Goal: Task Accomplishment & Management: Manage account settings

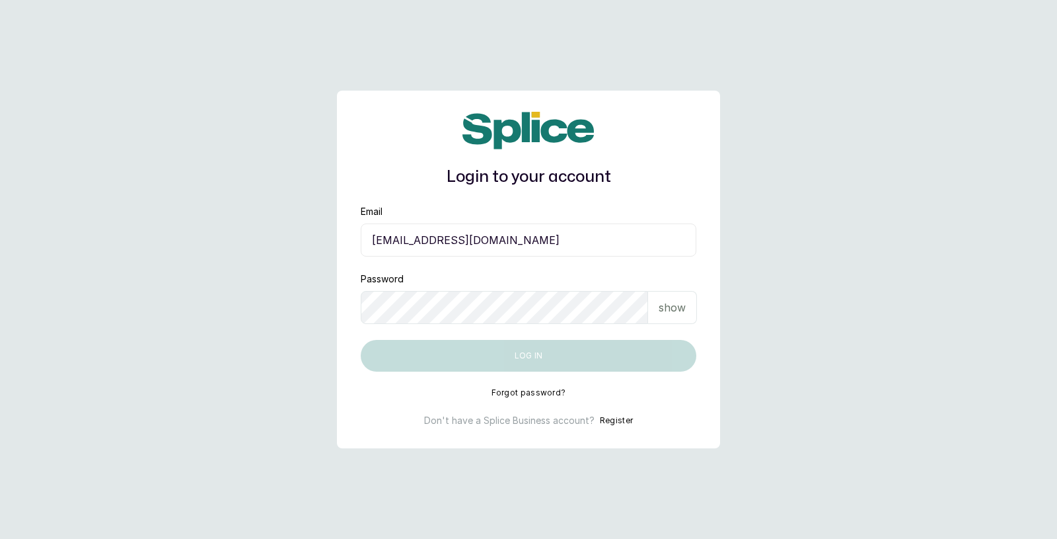
click at [525, 391] on button "Forgot password?" at bounding box center [529, 392] width 75 height 11
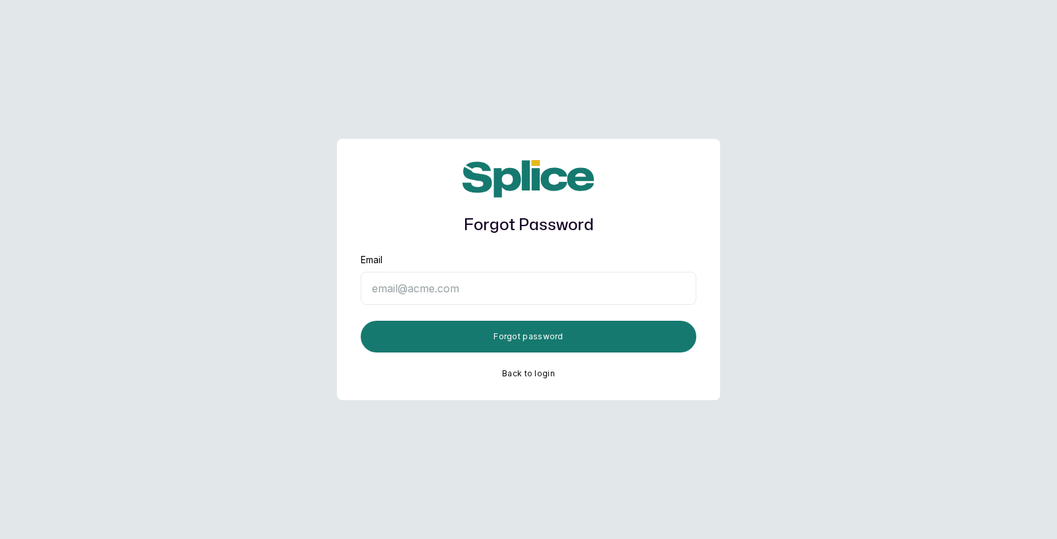
click at [530, 371] on button "Back to login" at bounding box center [528, 373] width 53 height 11
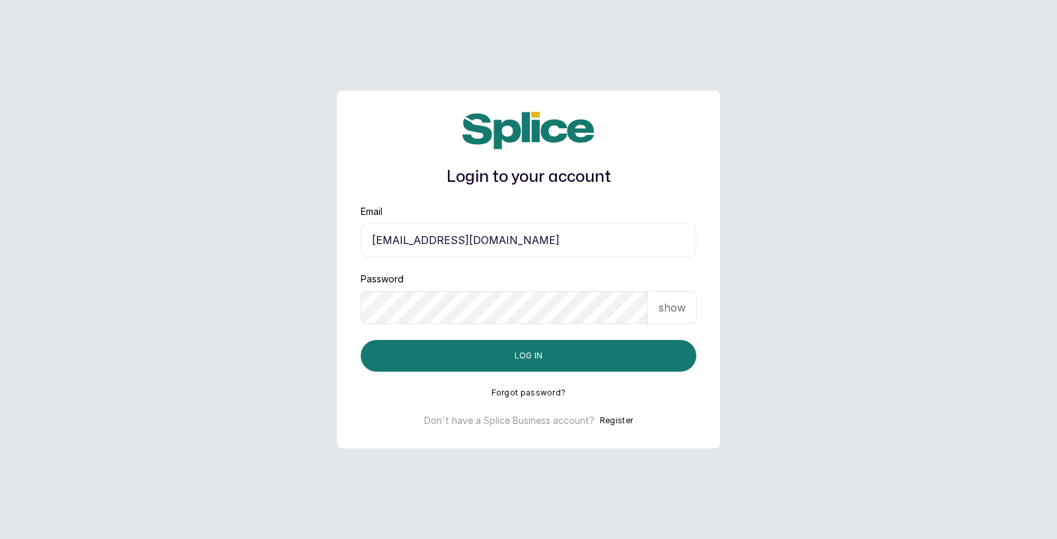
click at [529, 391] on button "Forgot password?" at bounding box center [529, 392] width 75 height 11
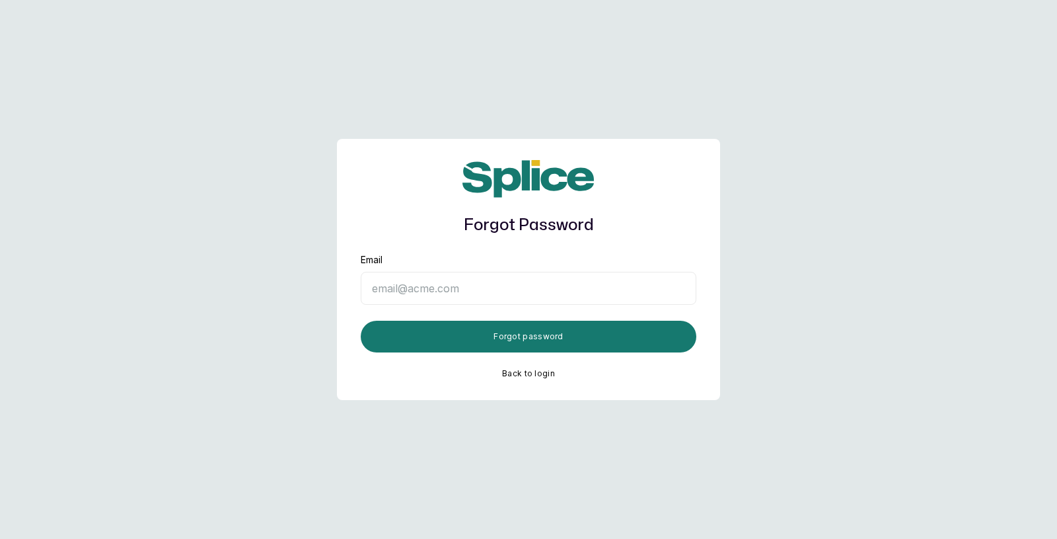
click at [491, 294] on input "Email" at bounding box center [529, 288] width 336 height 33
type input "sknana"
click at [776, 353] on main "Forgot Password Email sknana Forgot password Back to login" at bounding box center [528, 269] width 1057 height 539
click at [518, 374] on button "Back to login" at bounding box center [528, 373] width 53 height 11
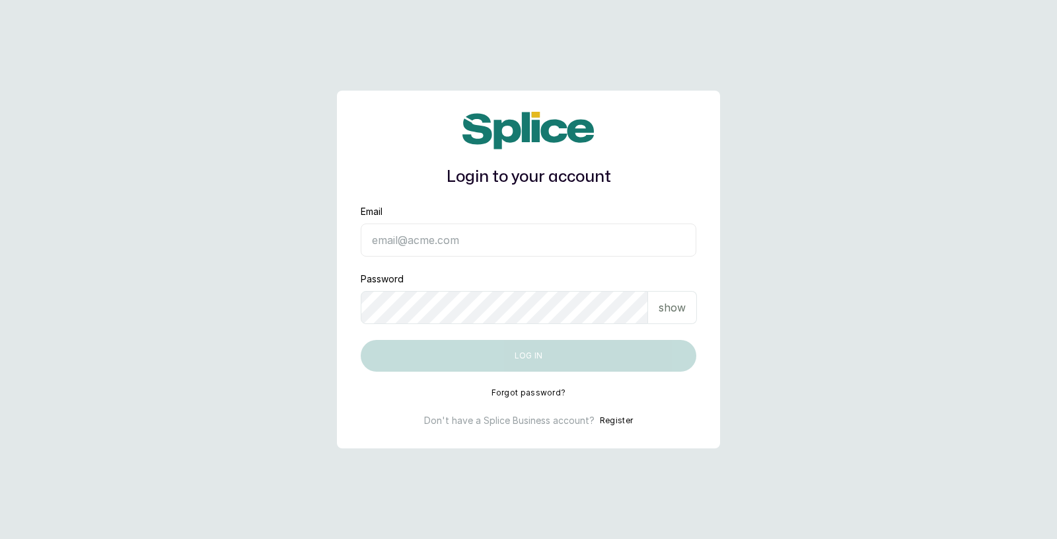
type input "[EMAIL_ADDRESS][DOMAIN_NAME]"
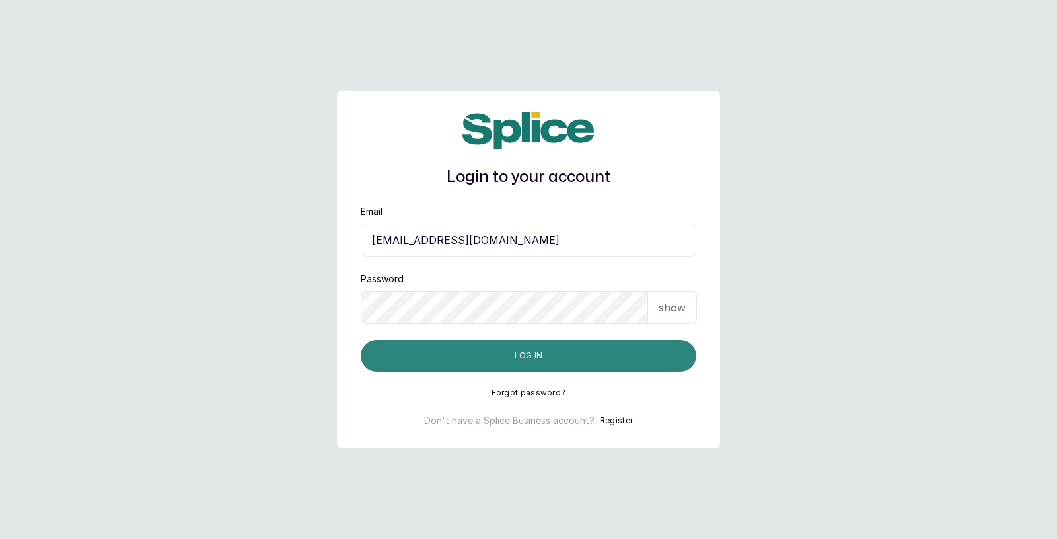
click at [554, 359] on button "Log in" at bounding box center [529, 356] width 336 height 32
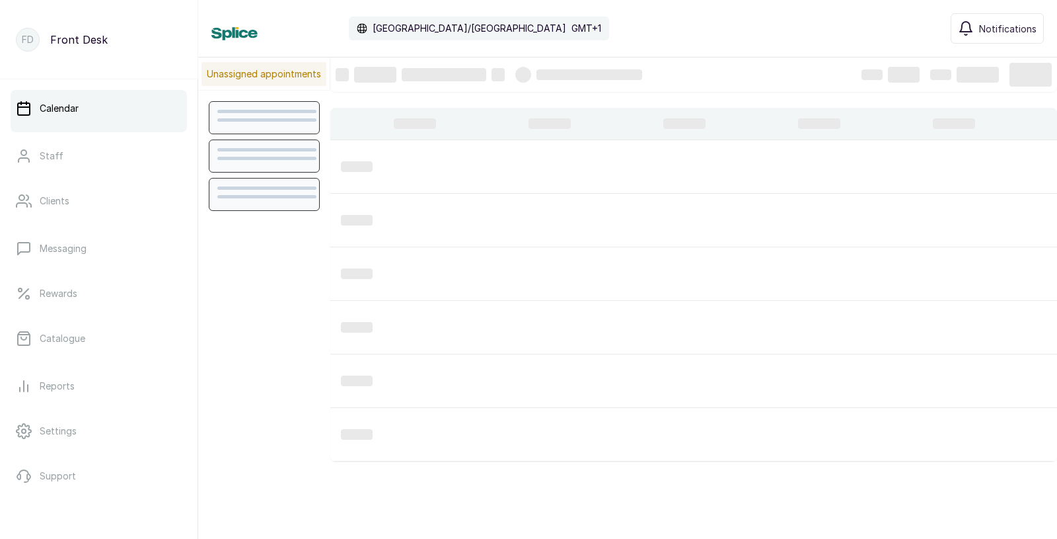
scroll to position [444, 0]
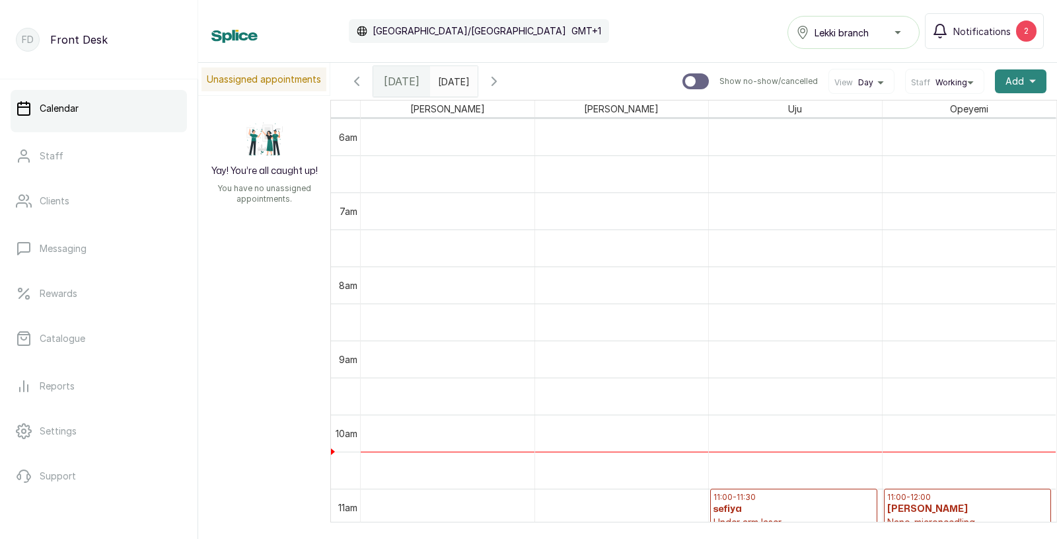
click at [1022, 77] on span "Add" at bounding box center [1015, 81] width 19 height 13
click at [950, 115] on span "Add Appointment" at bounding box center [972, 117] width 127 height 16
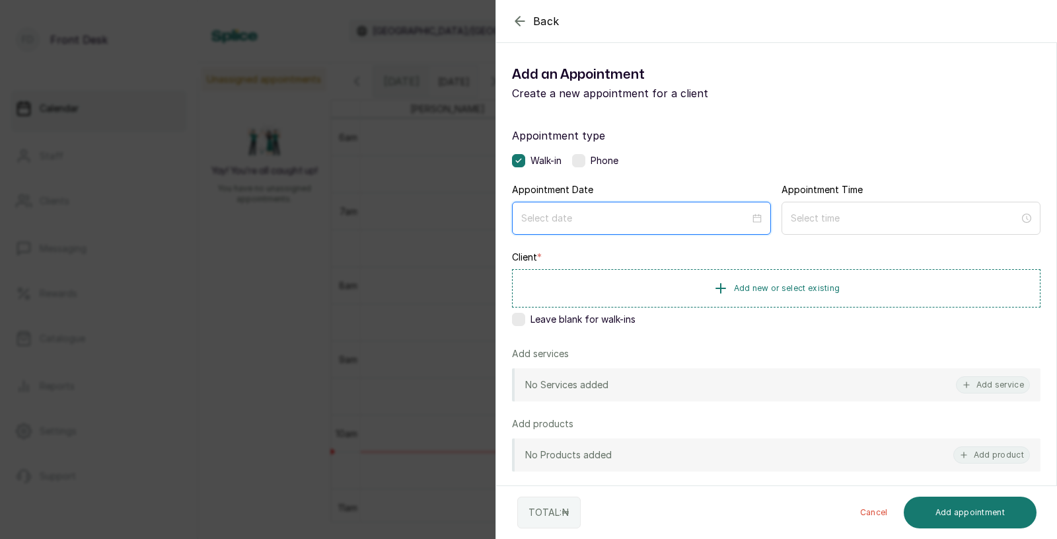
click at [585, 215] on input at bounding box center [635, 218] width 229 height 15
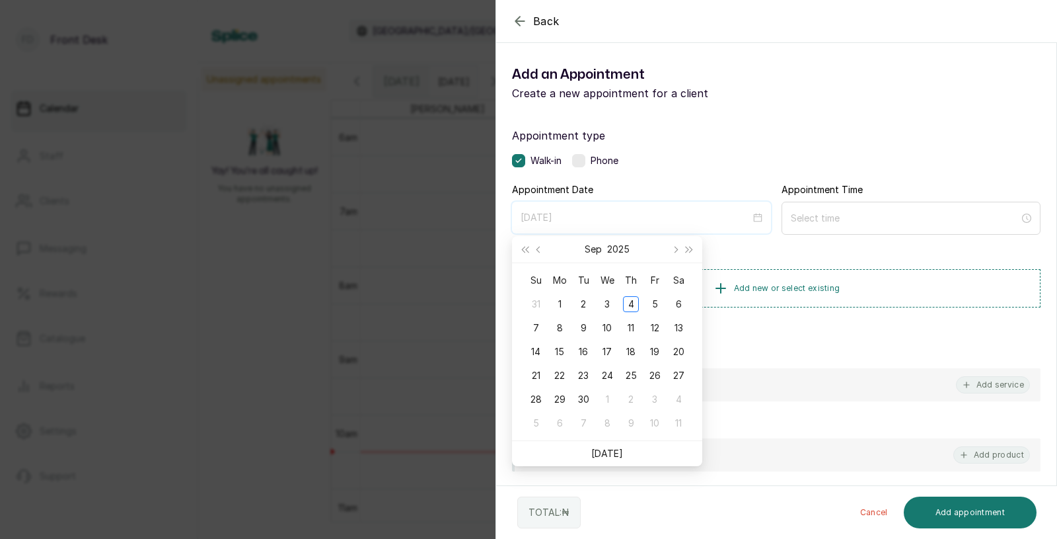
type input "2025/10/09"
click at [611, 447] on link "Today" at bounding box center [607, 452] width 32 height 11
type input "2025/09/04"
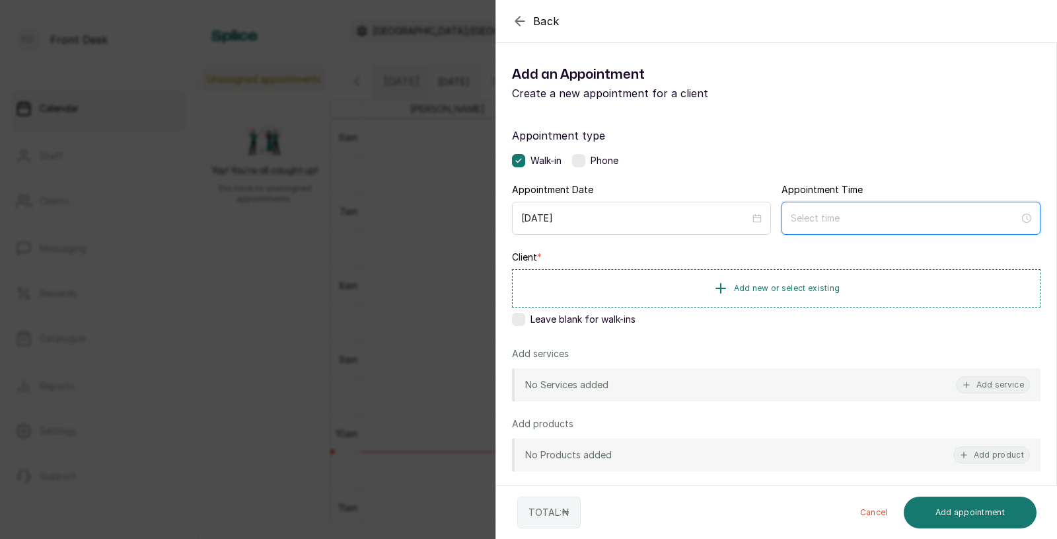
click at [861, 221] on input at bounding box center [905, 218] width 229 height 15
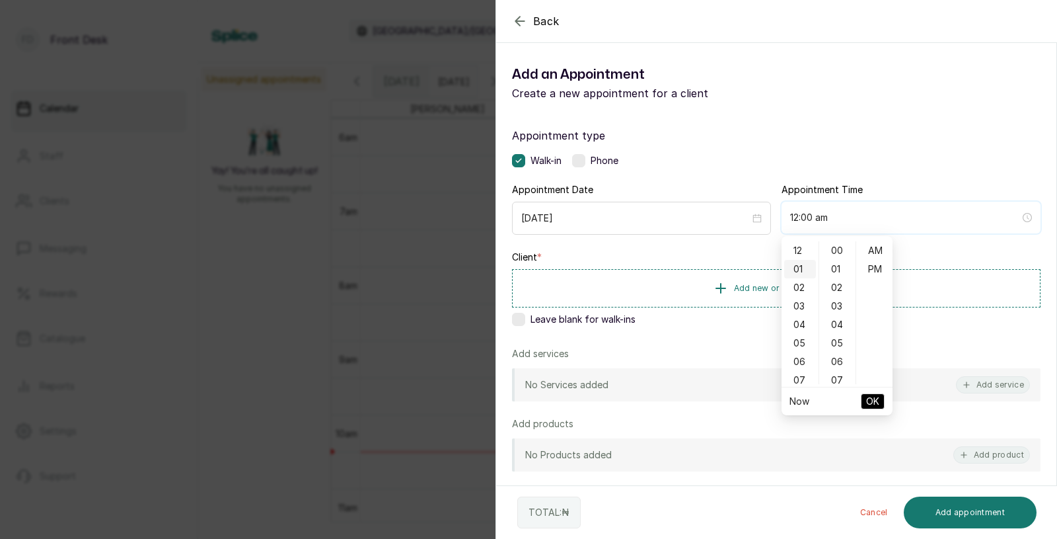
type input "12:01 am"
click at [800, 314] on div "10" at bounding box center [800, 319] width 32 height 19
type input "10:00 am"
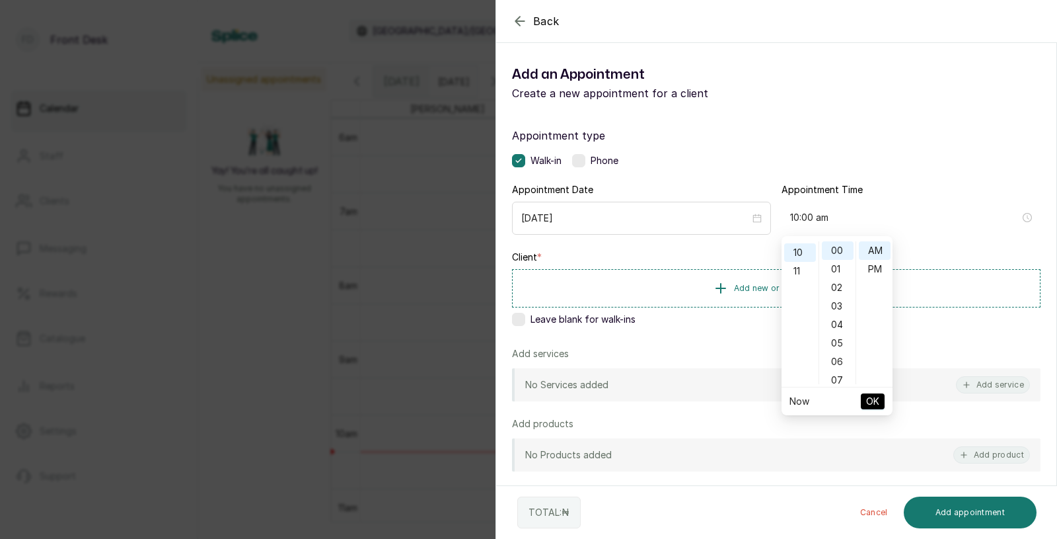
click at [871, 398] on span "OK" at bounding box center [872, 401] width 13 height 25
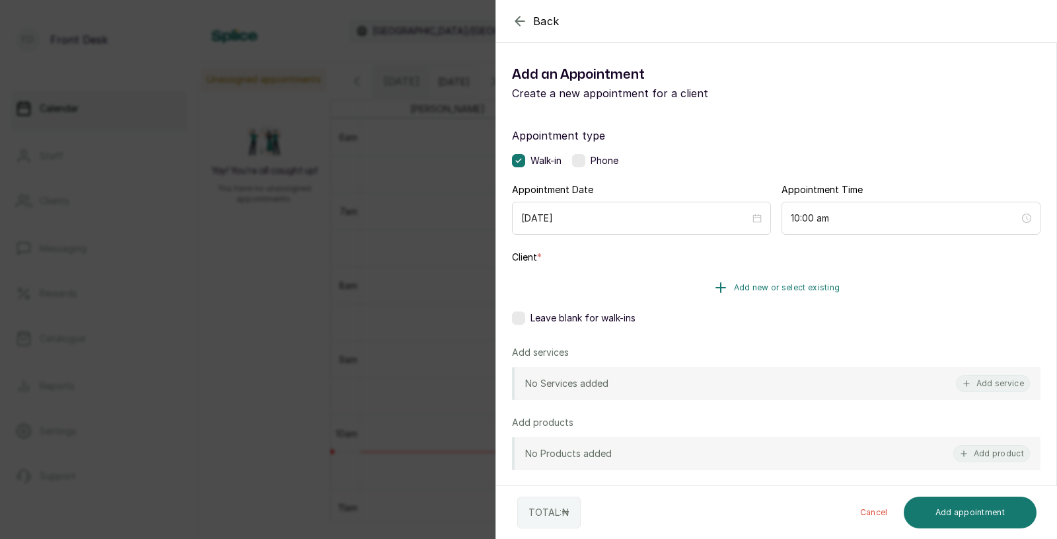
click at [790, 283] on span "Add new or select existing" at bounding box center [787, 287] width 106 height 11
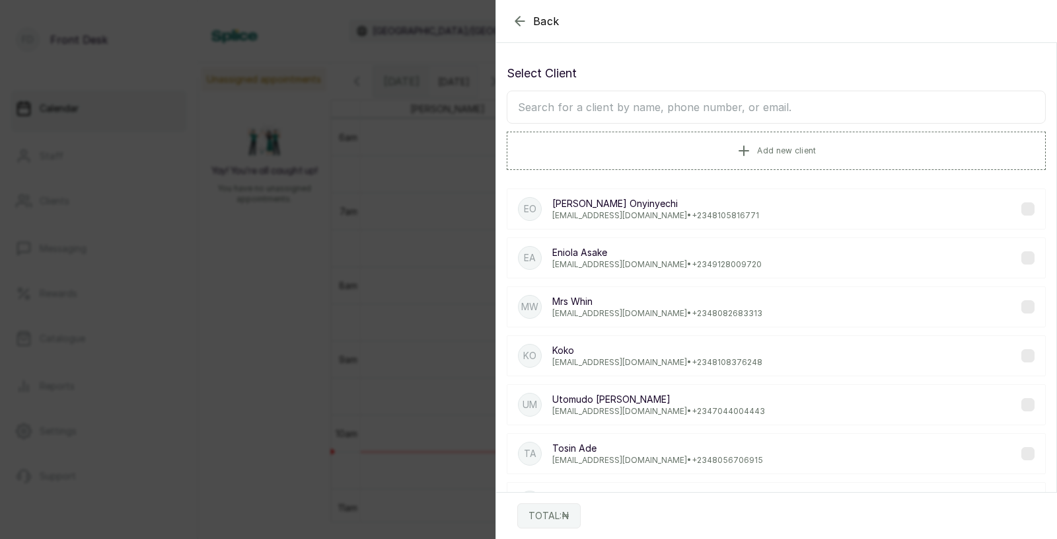
click at [706, 111] on input "text" at bounding box center [776, 107] width 539 height 33
type input "ijeom"
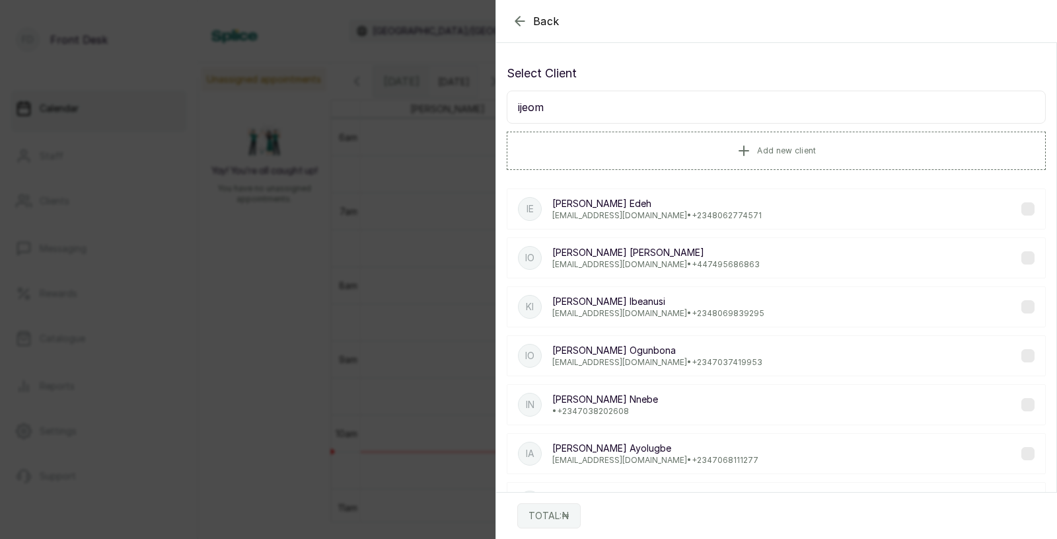
click at [654, 355] on p "Ijeoma Ogunbona" at bounding box center [657, 350] width 210 height 13
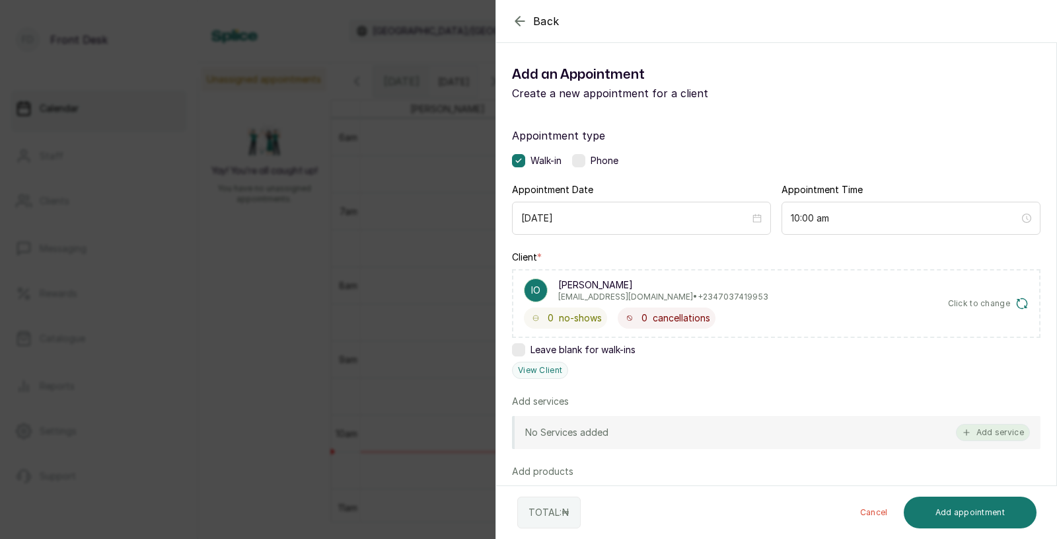
click at [1006, 430] on button "Add service" at bounding box center [993, 432] width 74 height 17
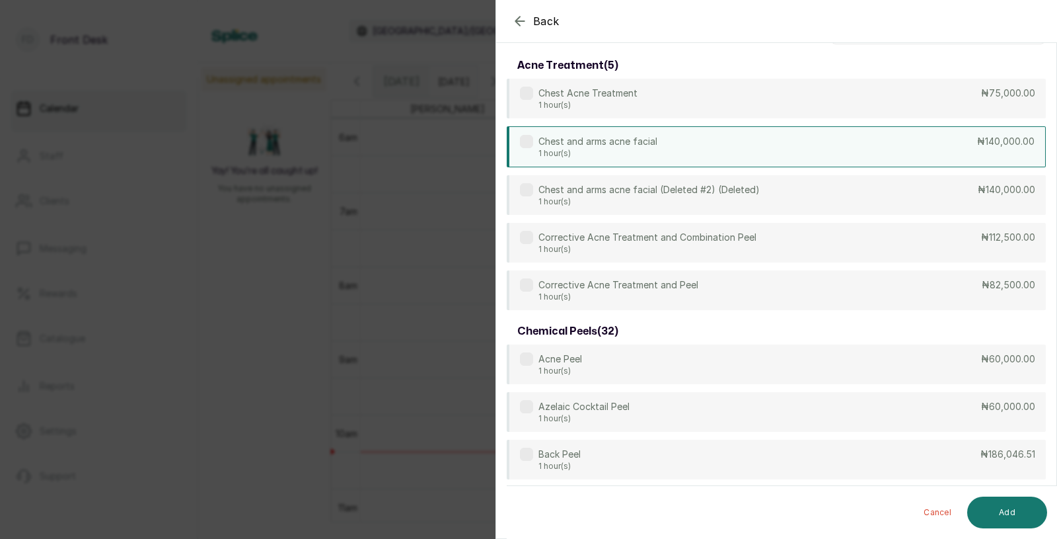
scroll to position [0, 0]
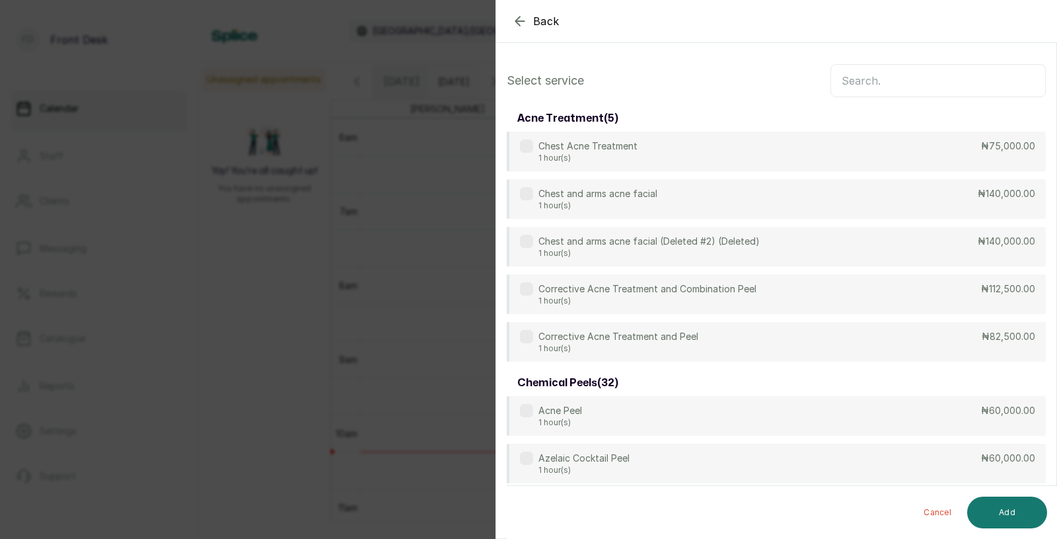
click at [879, 88] on input "text" at bounding box center [938, 80] width 215 height 33
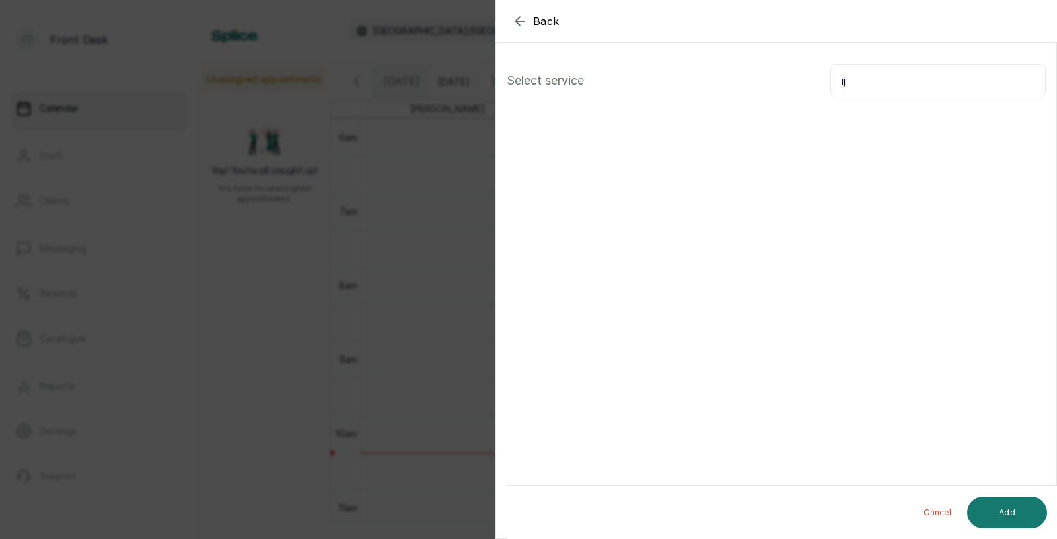
type input "i"
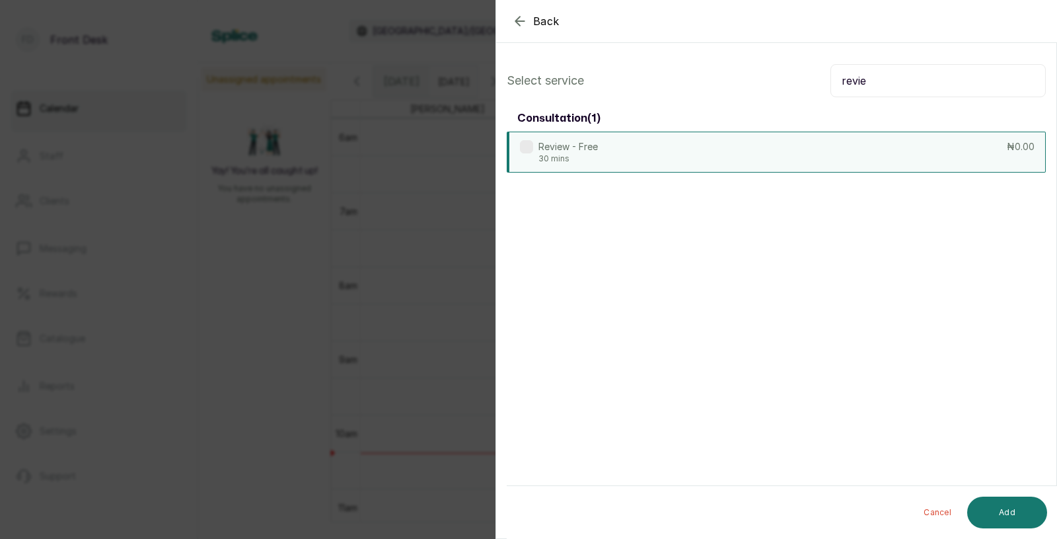
type input "revie"
click at [800, 145] on div "Review - Free 30 mins ₦0.00" at bounding box center [776, 151] width 539 height 41
click at [998, 506] on button "Add" at bounding box center [1007, 512] width 80 height 32
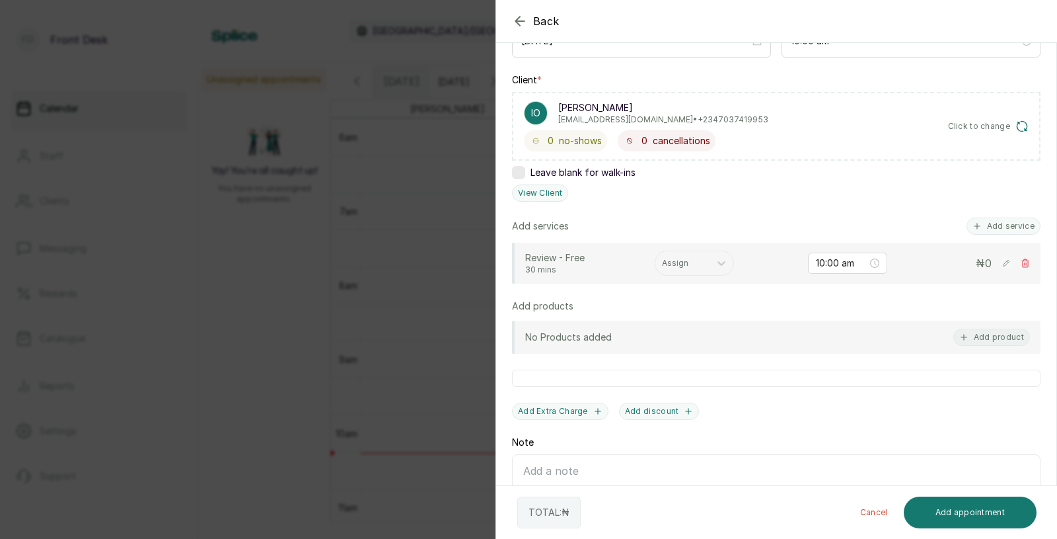
scroll to position [189, 0]
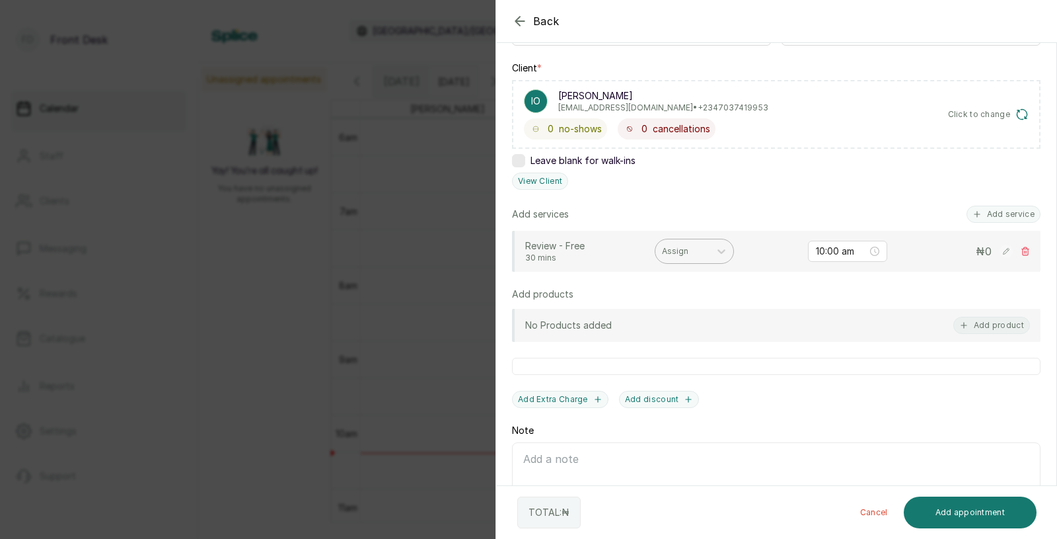
click at [689, 252] on div at bounding box center [682, 251] width 41 height 12
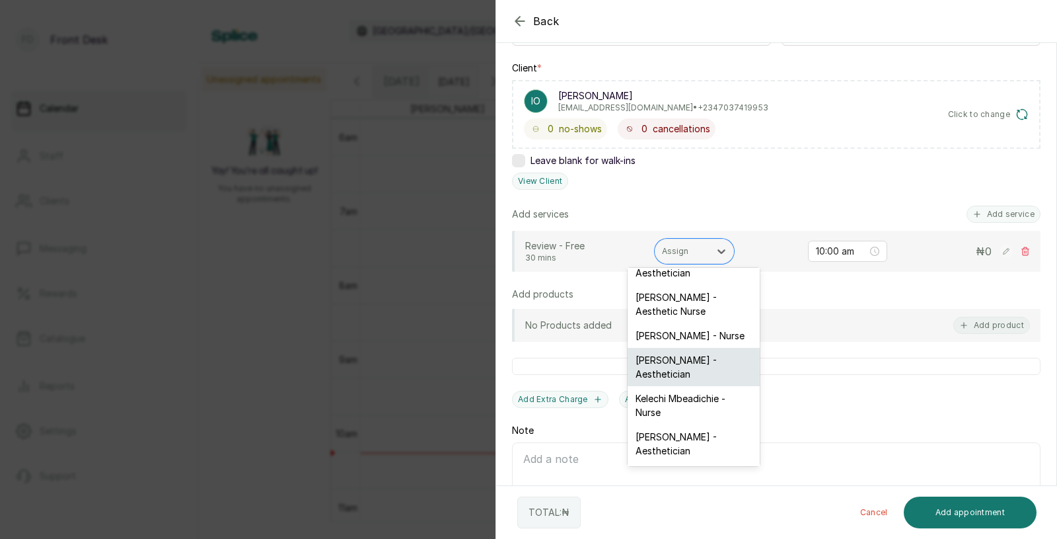
scroll to position [0, 0]
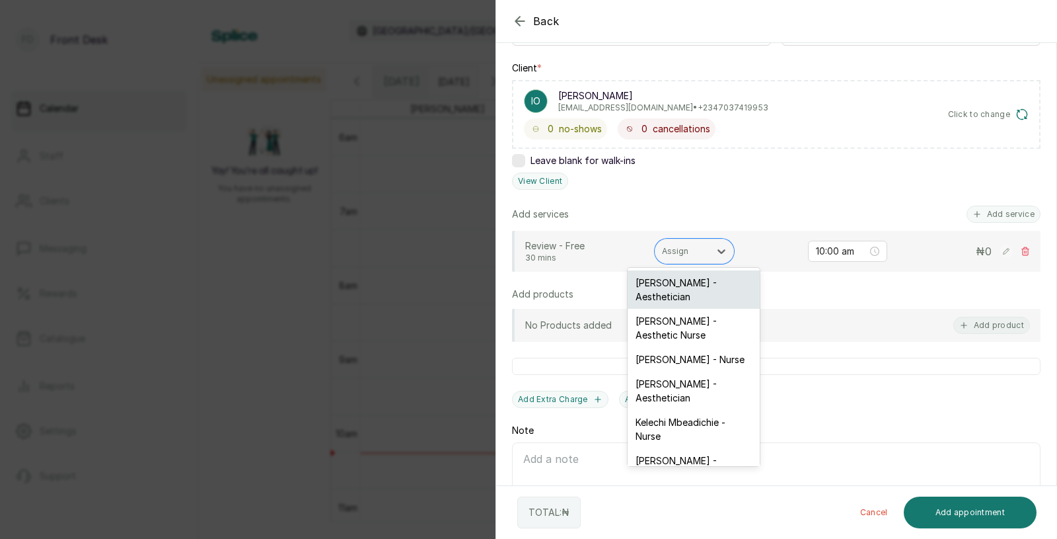
click at [678, 303] on div "Opeyemi Ojo - Aesthetician" at bounding box center [694, 289] width 132 height 38
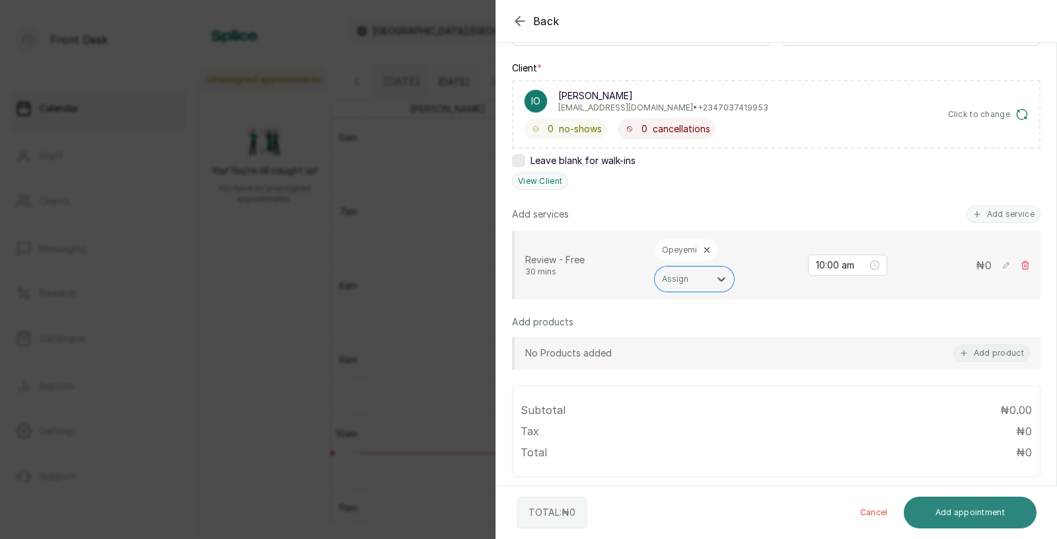
click at [955, 515] on button "Add appointment" at bounding box center [970, 512] width 133 height 32
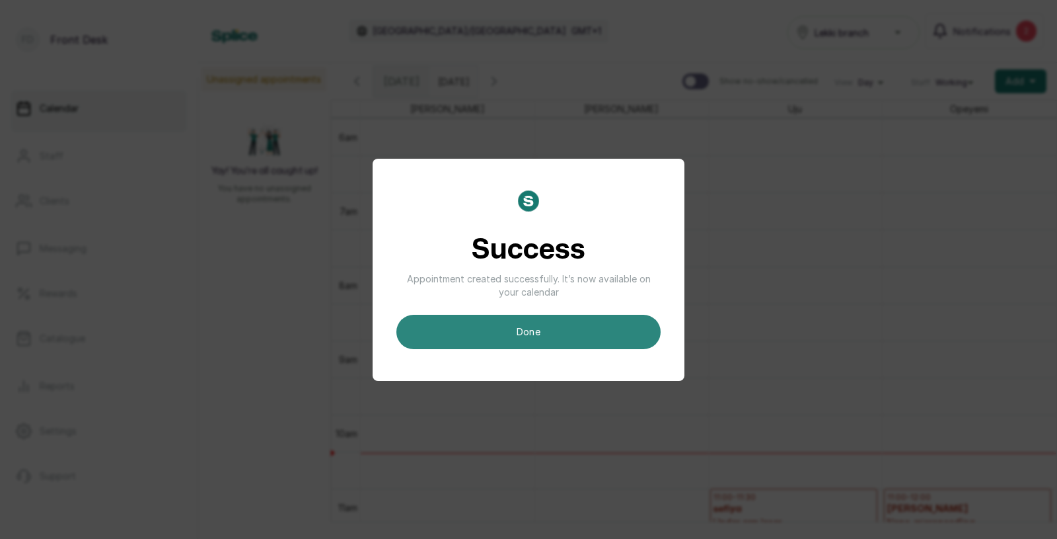
click at [536, 338] on button "done" at bounding box center [528, 332] width 264 height 34
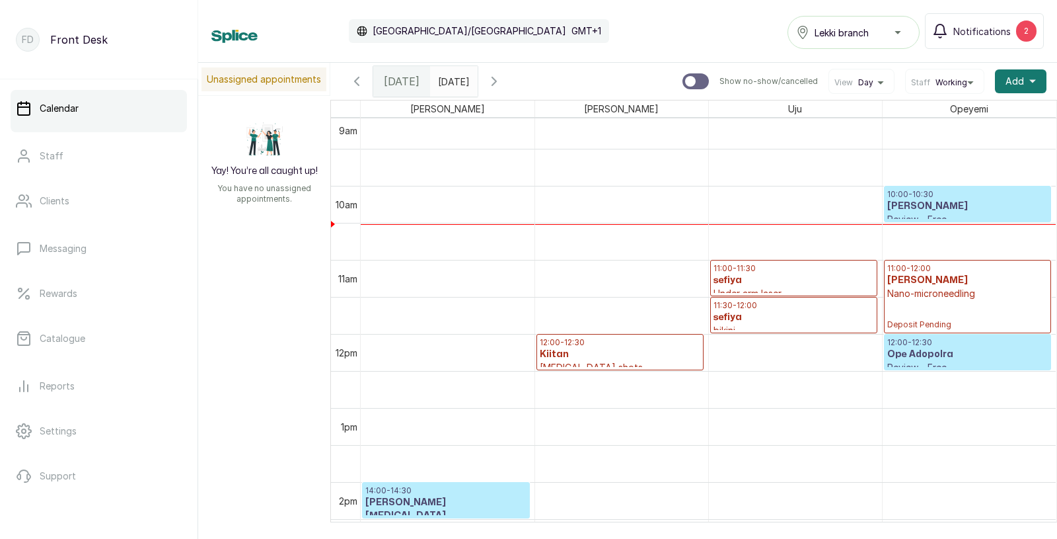
scroll to position [674, 0]
click at [929, 213] on p "Review - Free" at bounding box center [967, 217] width 161 height 13
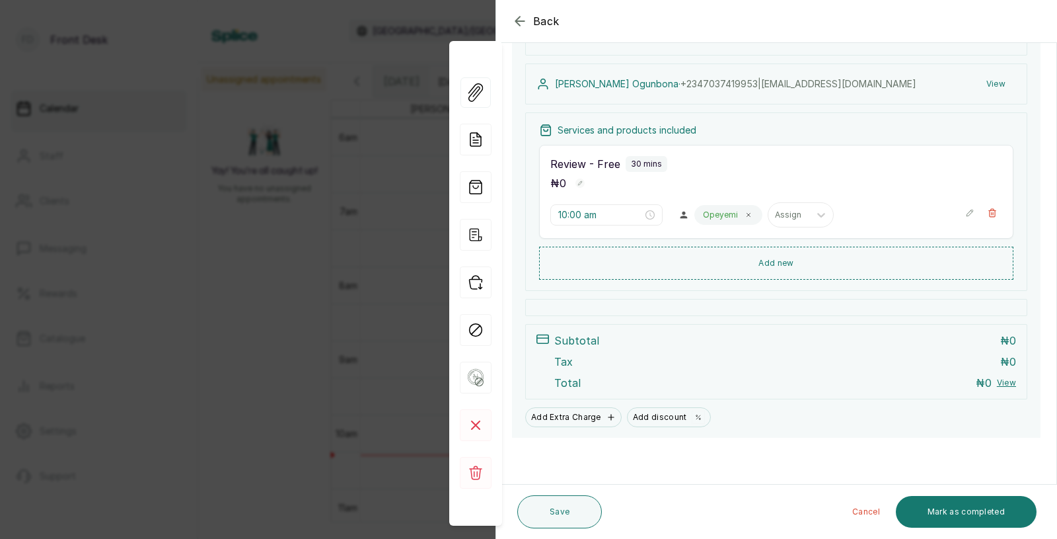
scroll to position [130, 0]
click at [1000, 79] on button "View" at bounding box center [996, 84] width 40 height 24
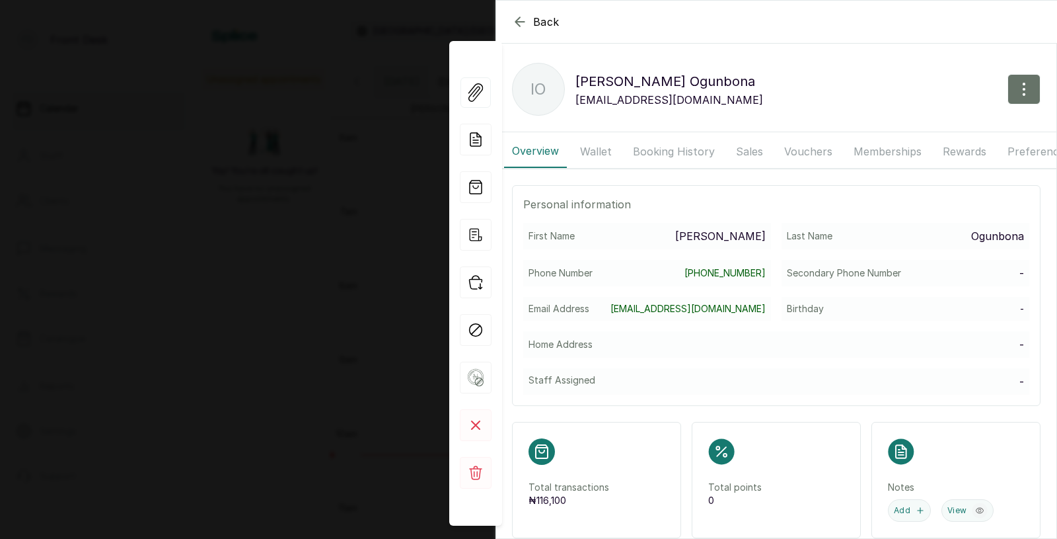
click at [677, 155] on button "Booking History" at bounding box center [674, 151] width 98 height 33
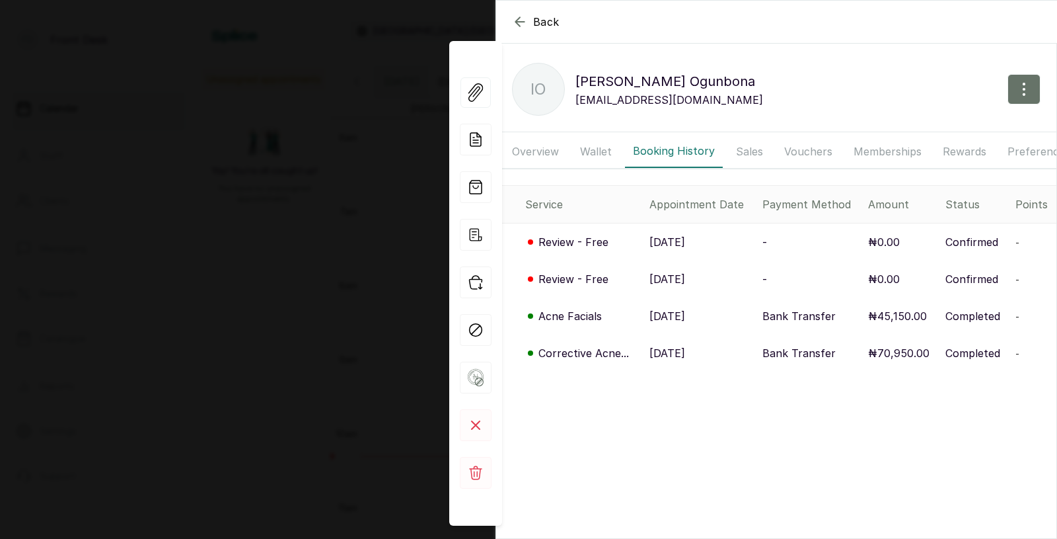
click at [685, 350] on p "15 Apr, 2024" at bounding box center [668, 353] width 36 height 16
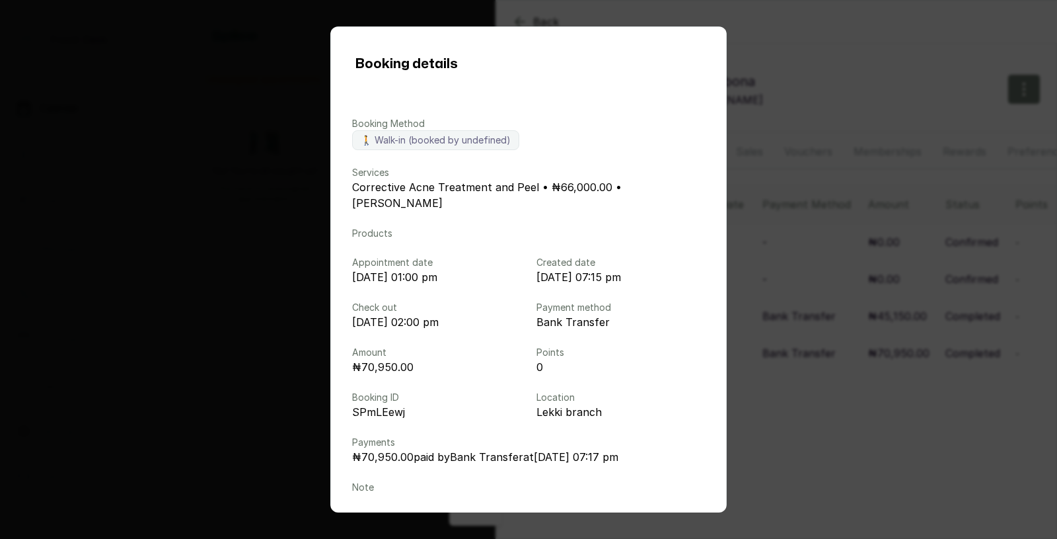
click at [780, 364] on div "Booking details Booking Method 🚶 Walk-in (booked by undefined) Services Correct…" at bounding box center [528, 269] width 1057 height 539
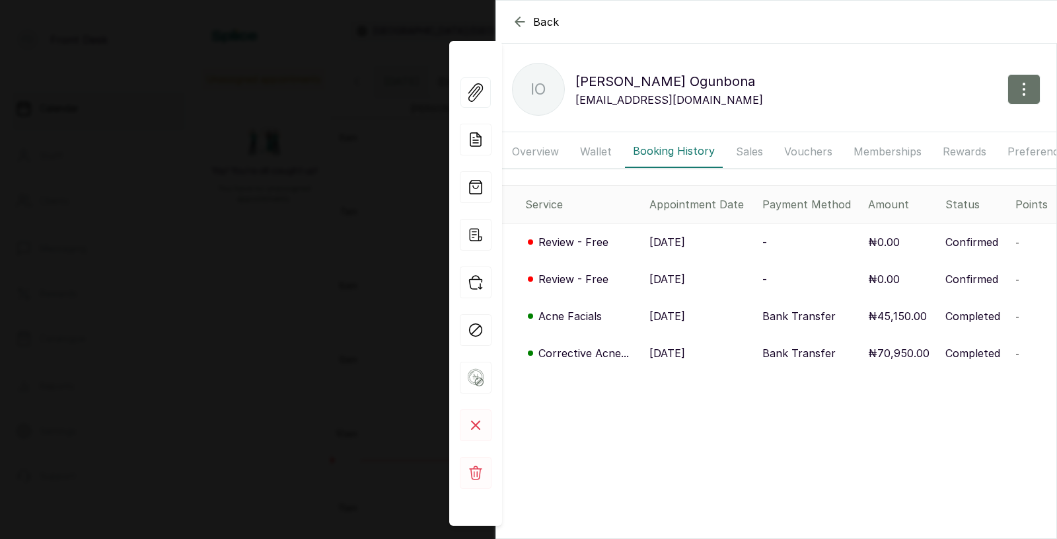
click at [312, 324] on div "Back Ijeoma Ogunbona IO Ijeoma Ogunbona ijeomaogunbona@gmail.com Overview Walle…" at bounding box center [528, 269] width 1057 height 539
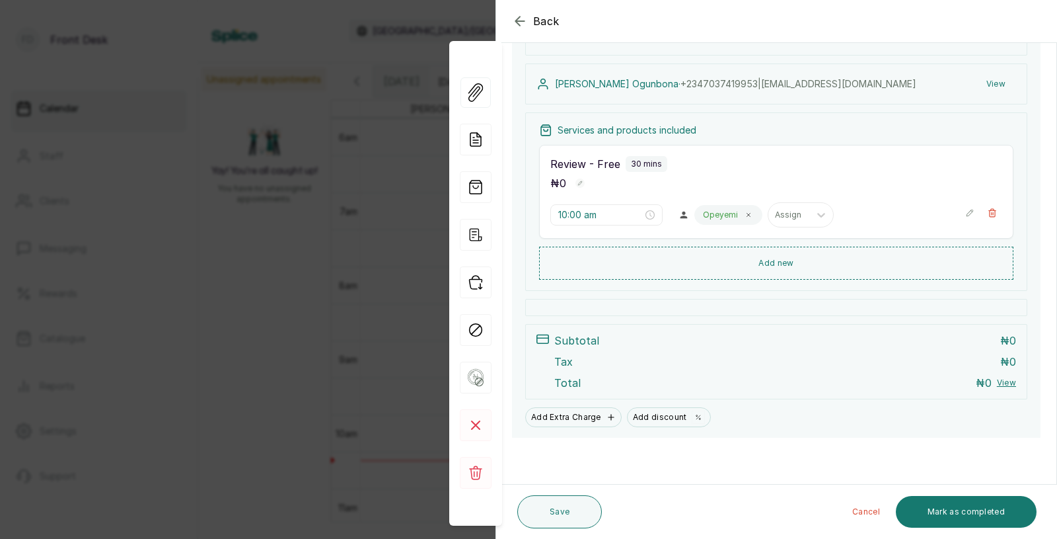
click at [227, 264] on div "Back Appointment Details Edit appointment 🚶 Walk-in (booked by Front Desk) Make…" at bounding box center [528, 269] width 1057 height 539
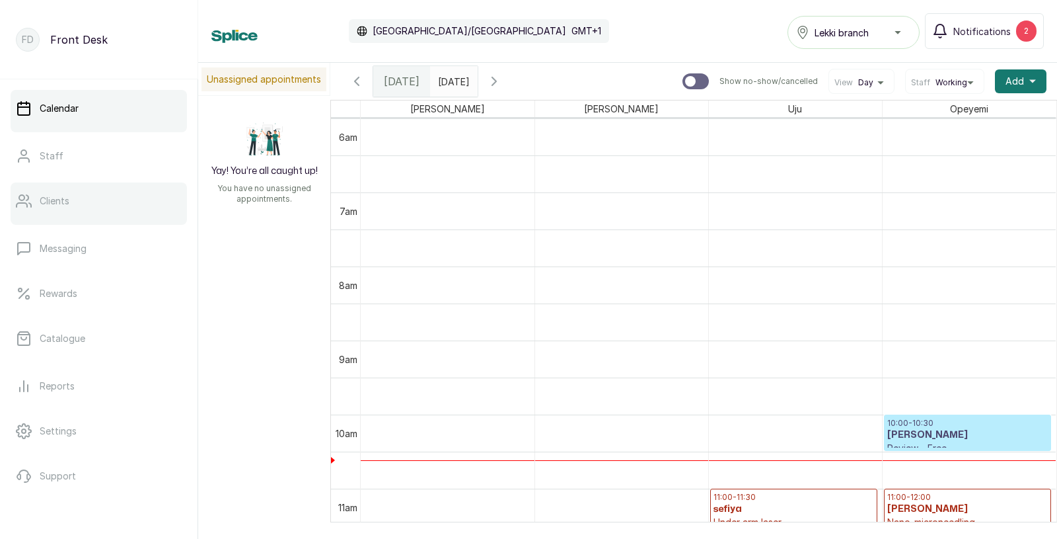
click at [84, 202] on link "Clients" at bounding box center [99, 200] width 176 height 37
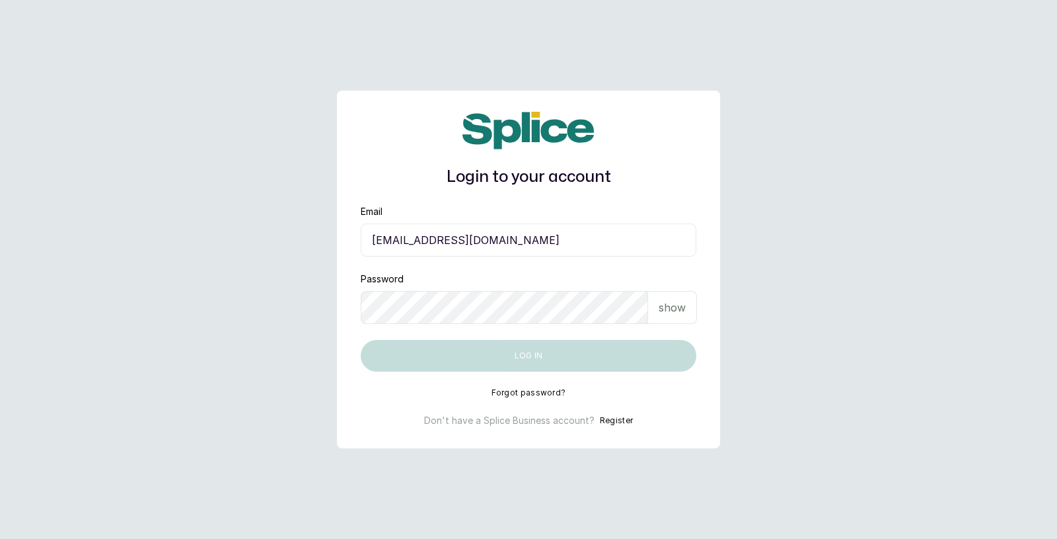
click at [525, 391] on button "Forgot password?" at bounding box center [529, 392] width 75 height 11
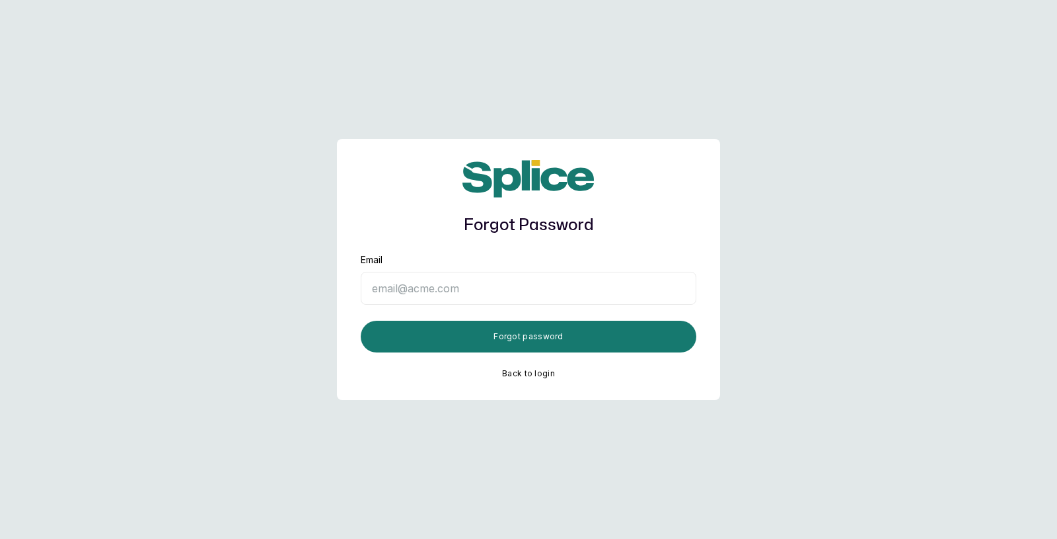
click at [539, 296] on input "Email" at bounding box center [529, 288] width 336 height 33
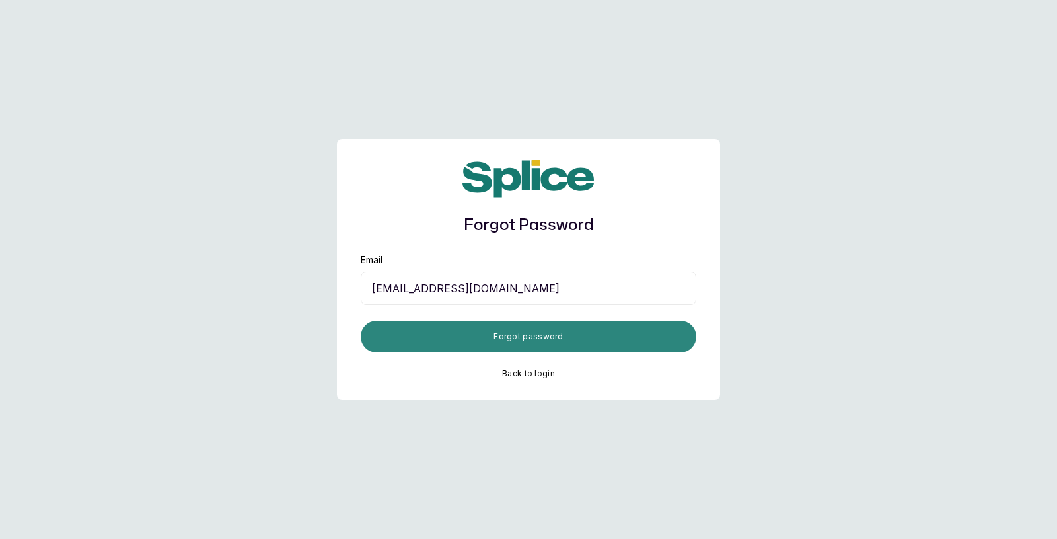
type input "[EMAIL_ADDRESS][DOMAIN_NAME]"
click at [532, 336] on button "Forgot password" at bounding box center [529, 336] width 336 height 32
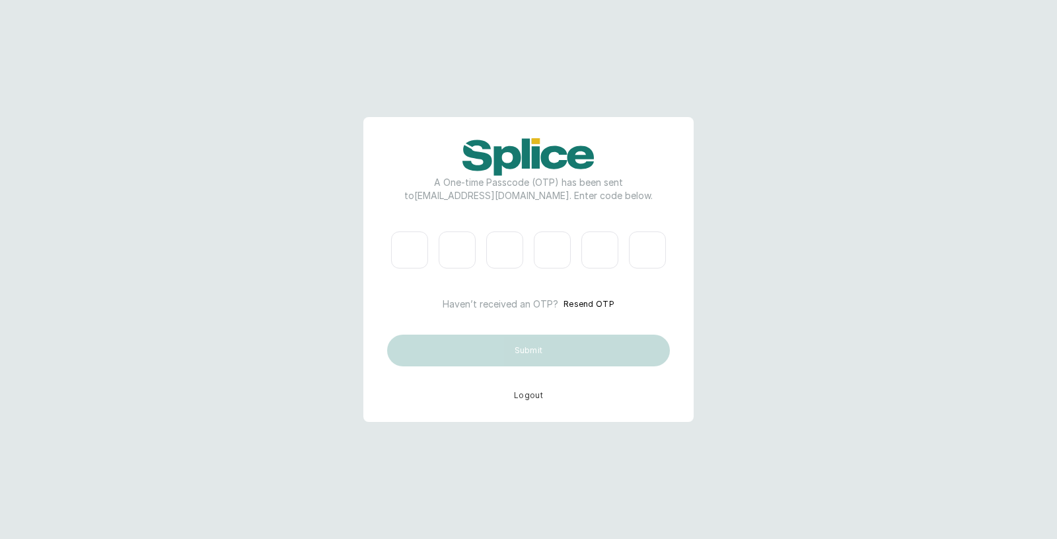
click at [411, 244] on input "Please enter verification code. Digit 1" at bounding box center [409, 249] width 37 height 37
type input "0"
type input "1"
type input "2"
type input "6"
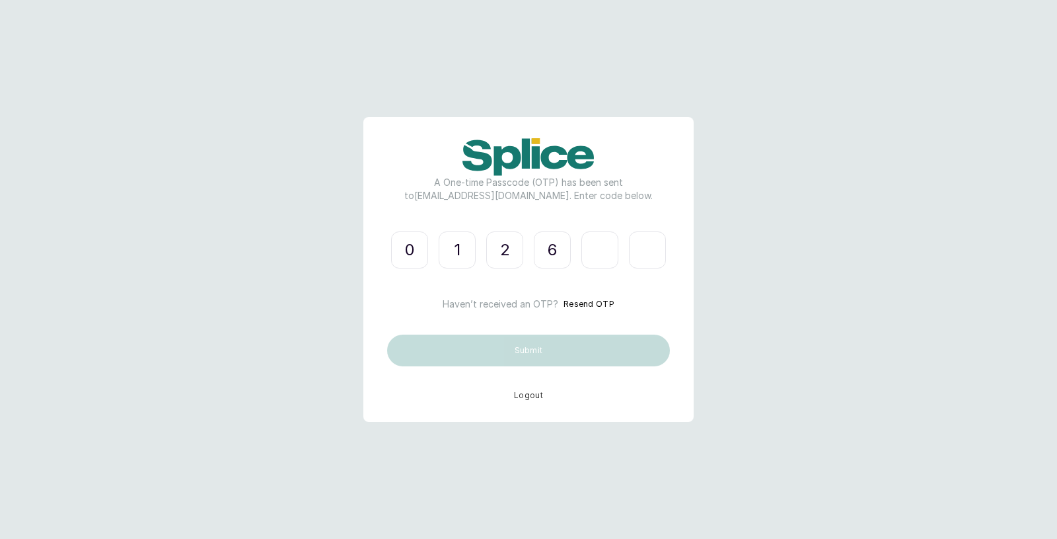
type input "1"
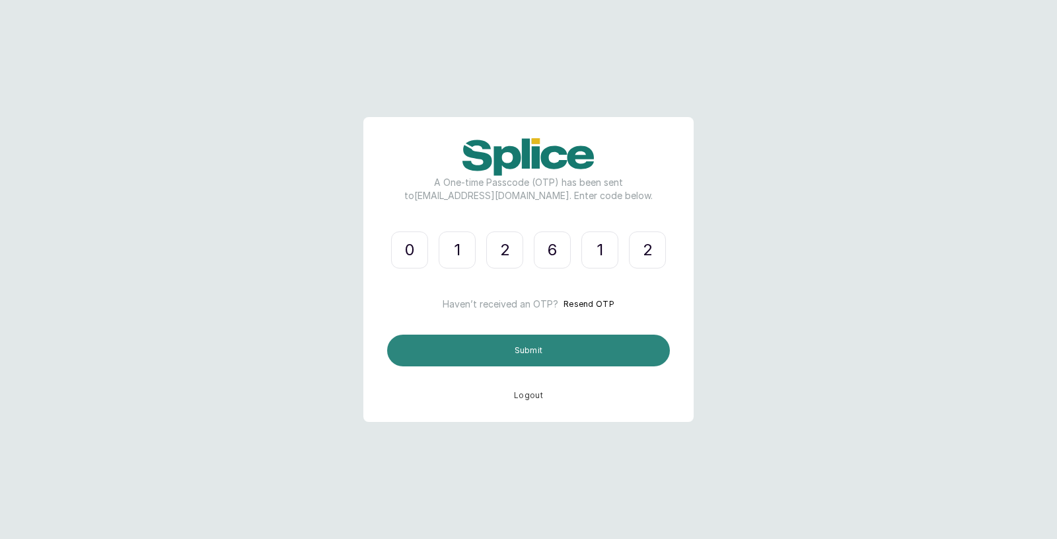
type input "2"
click at [527, 350] on button "Submit" at bounding box center [528, 350] width 283 height 32
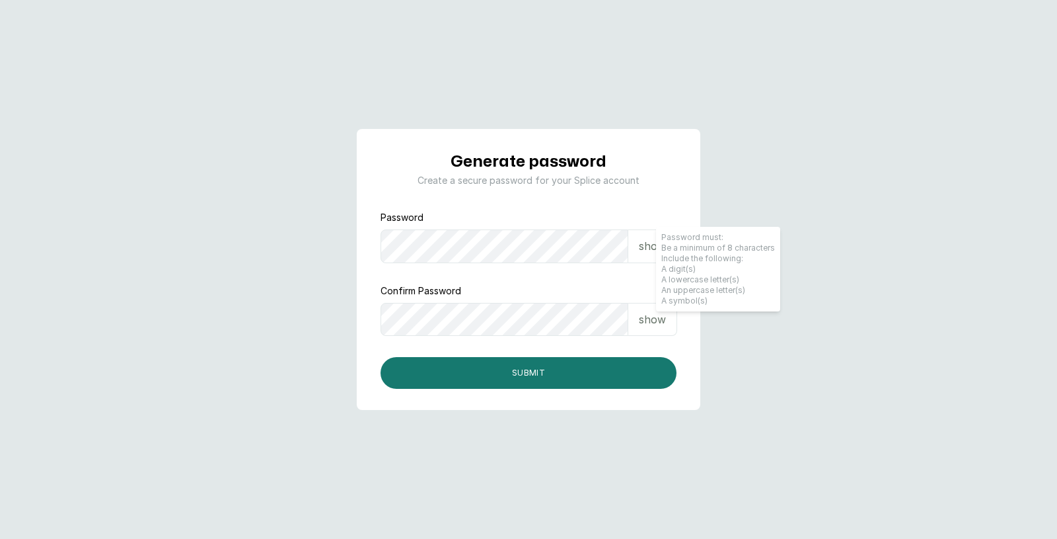
click at [656, 314] on p "show" at bounding box center [652, 319] width 27 height 16
click at [643, 249] on p "show" at bounding box center [652, 246] width 27 height 16
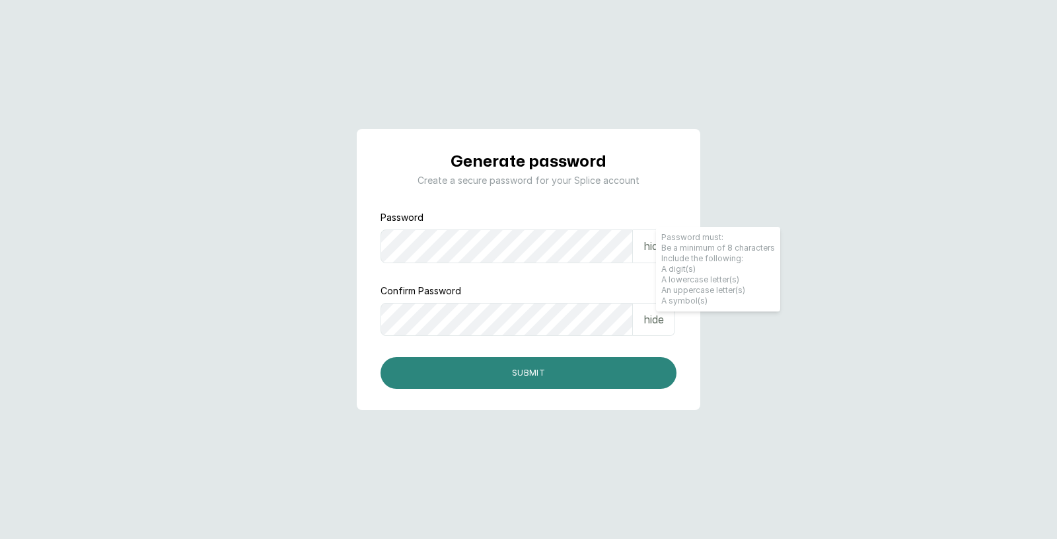
click at [530, 371] on button "Submit" at bounding box center [529, 373] width 296 height 32
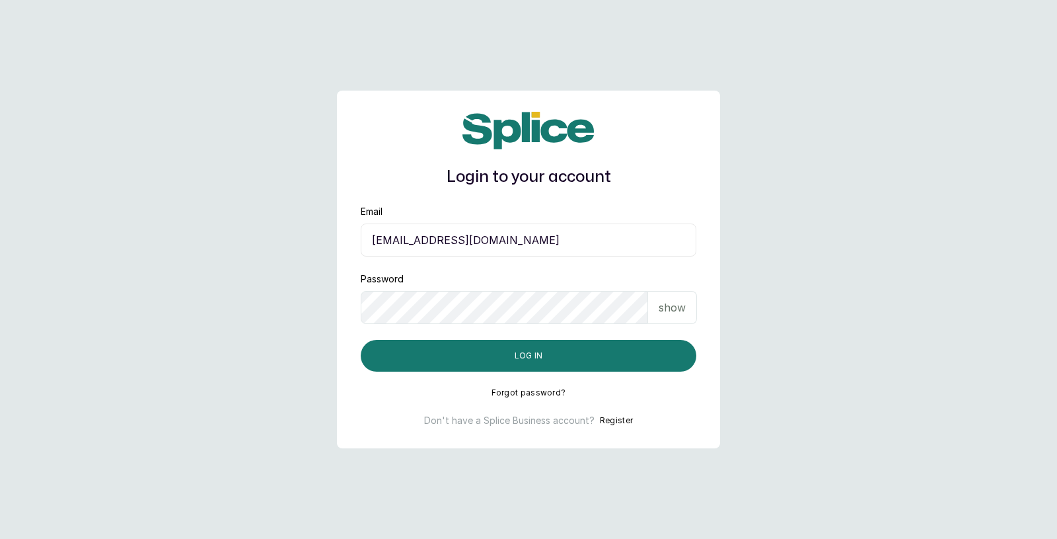
click at [671, 304] on p "show" at bounding box center [672, 307] width 27 height 16
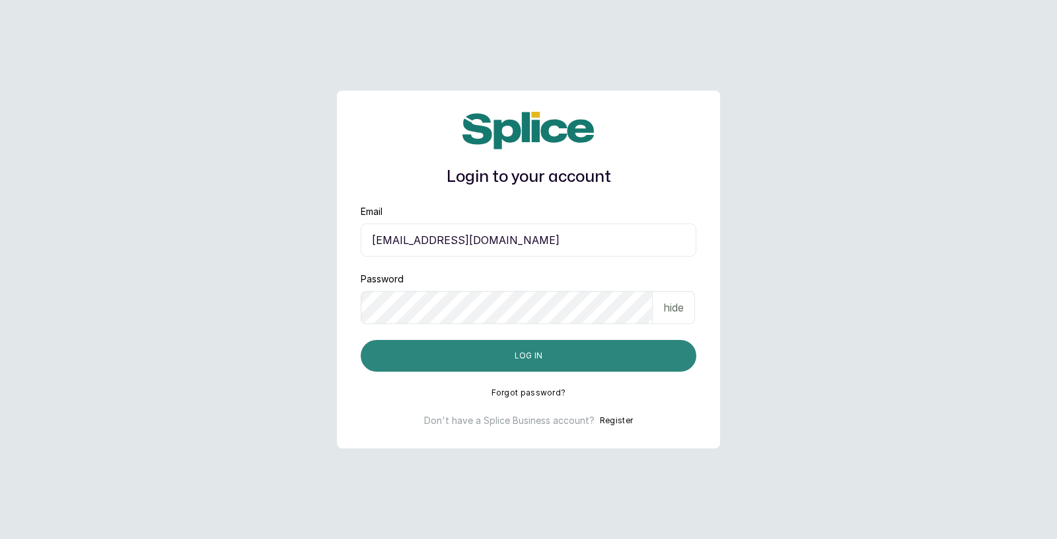
click at [537, 354] on button "Log in" at bounding box center [529, 356] width 336 height 32
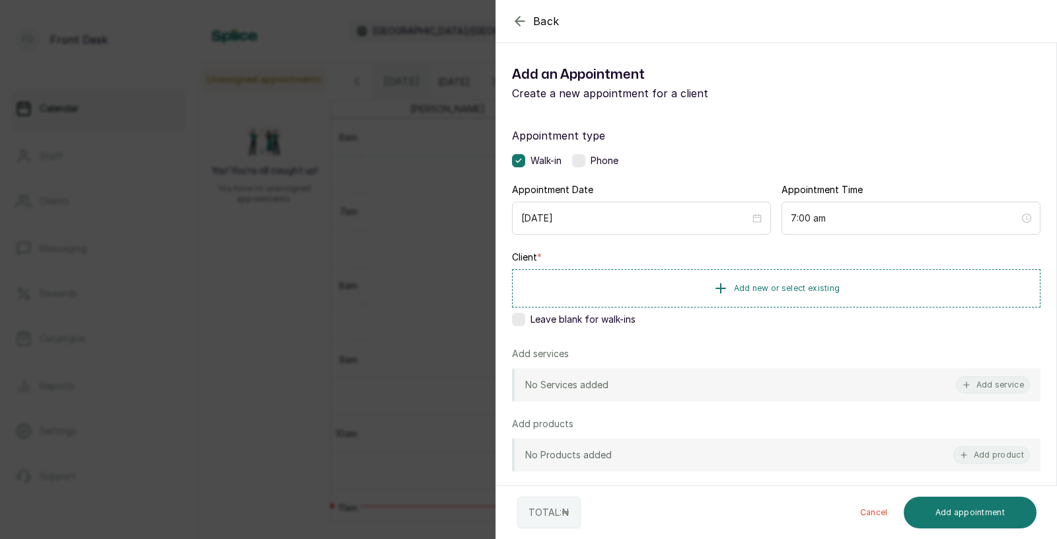
scroll to position [162, 0]
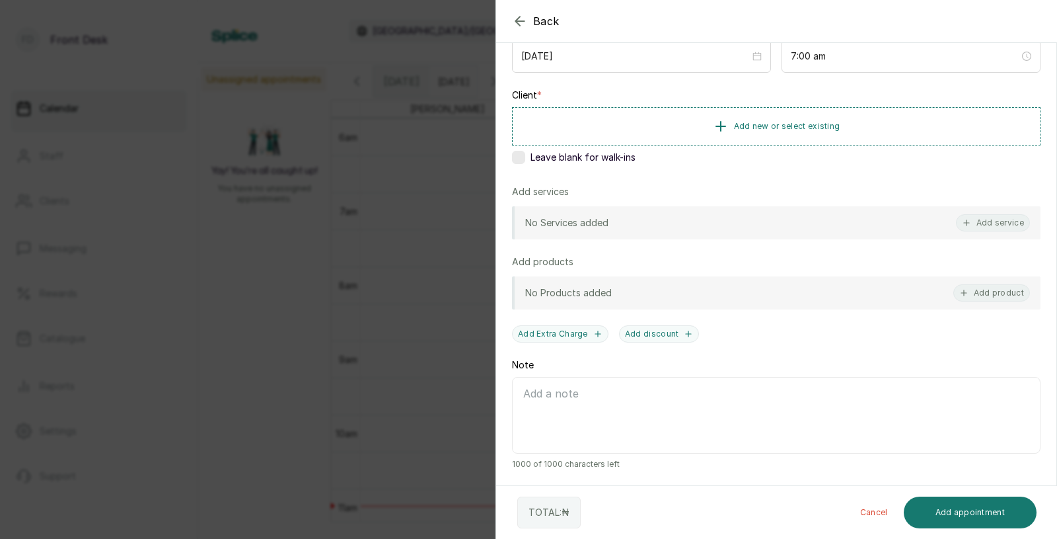
click at [359, 373] on div "Back Add Appointment Add an Appointment Create a new appointment for a client A…" at bounding box center [528, 269] width 1057 height 539
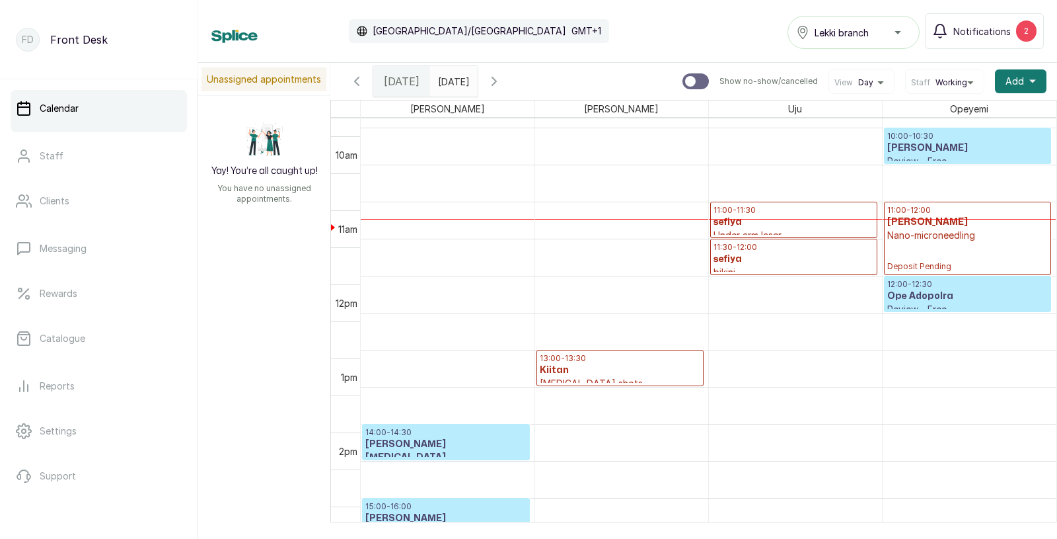
scroll to position [731, 0]
click at [993, 26] on span "Notifications" at bounding box center [981, 31] width 57 height 14
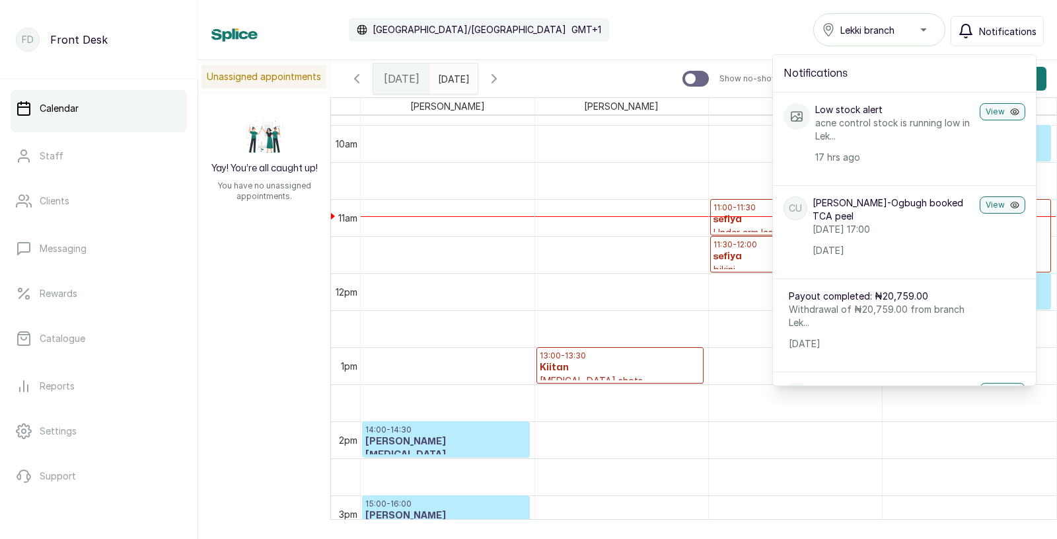
click at [993, 26] on span "Notifications" at bounding box center [1007, 31] width 57 height 14
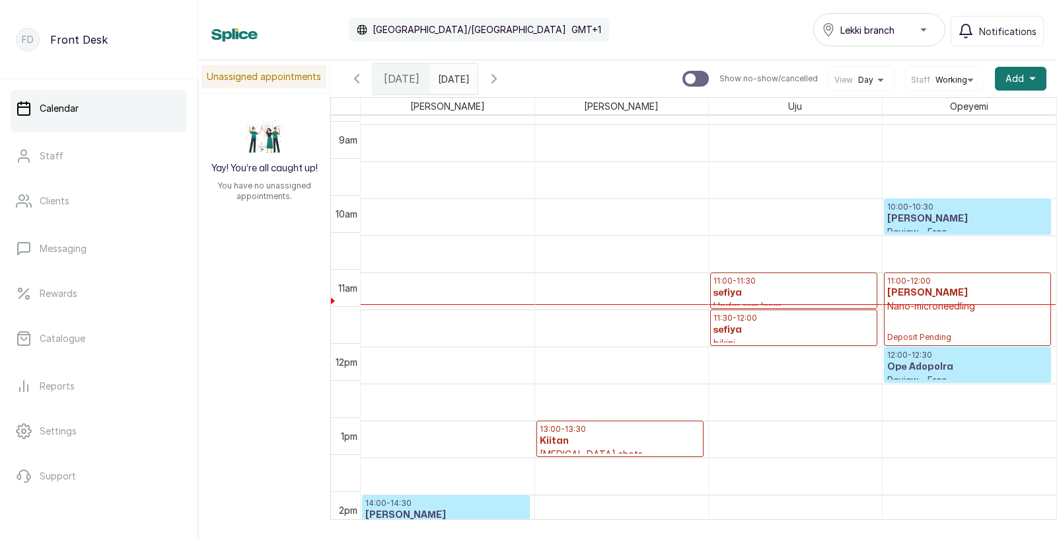
scroll to position [657, 0]
click at [771, 326] on h3 "sefiya" at bounding box center [794, 329] width 161 height 13
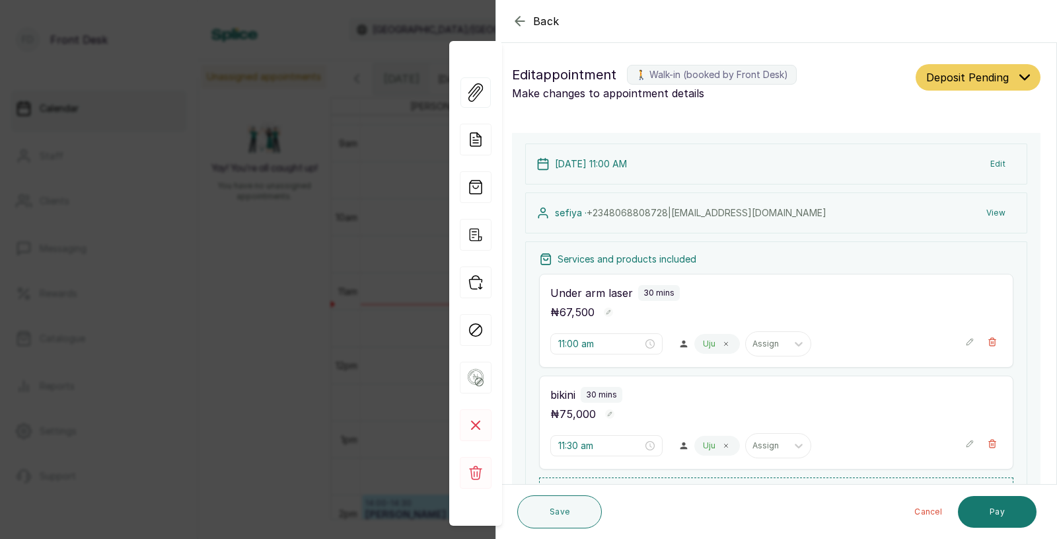
scroll to position [444, 0]
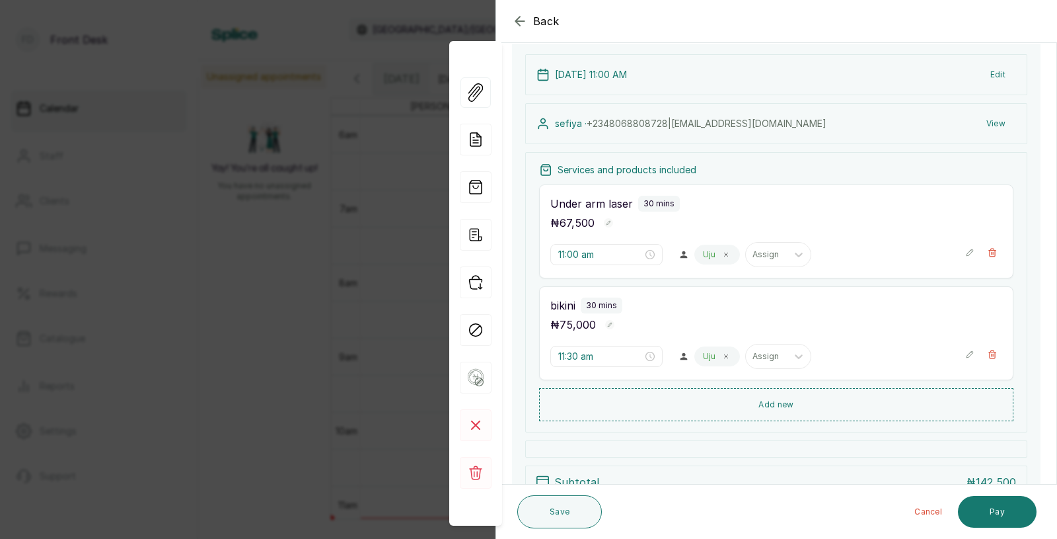
click at [301, 394] on div "Back Appointment Details Edit appointment 🚶 Walk-in (booked by Front Desk) Make…" at bounding box center [528, 269] width 1057 height 539
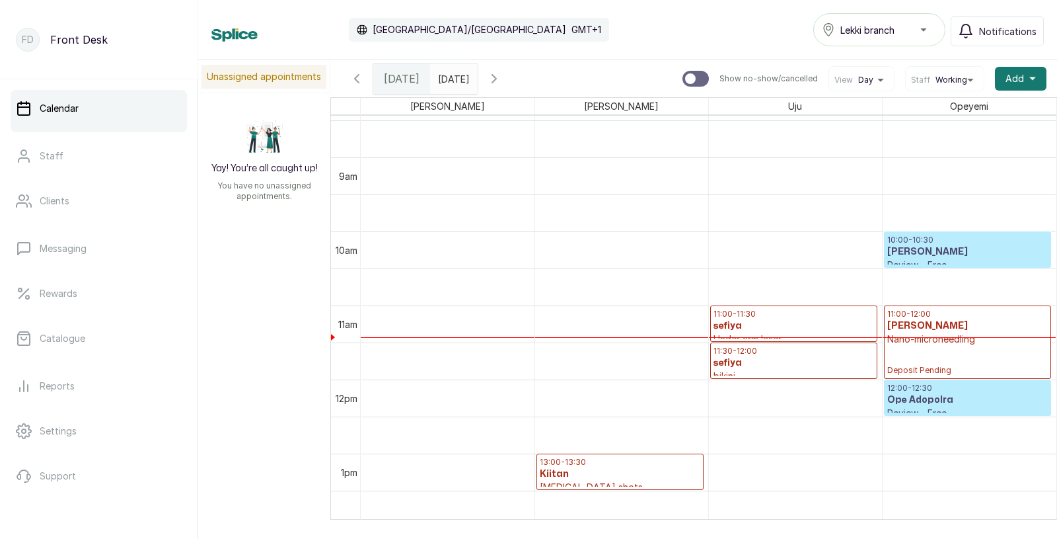
scroll to position [636, 0]
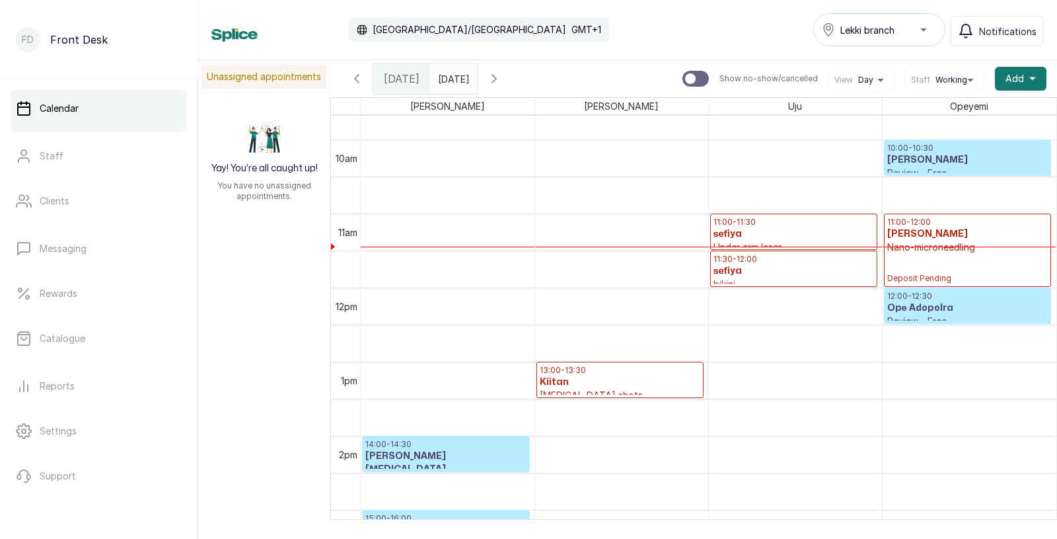
click at [961, 164] on h3 "Ijeoma Ogunbona" at bounding box center [967, 159] width 161 height 13
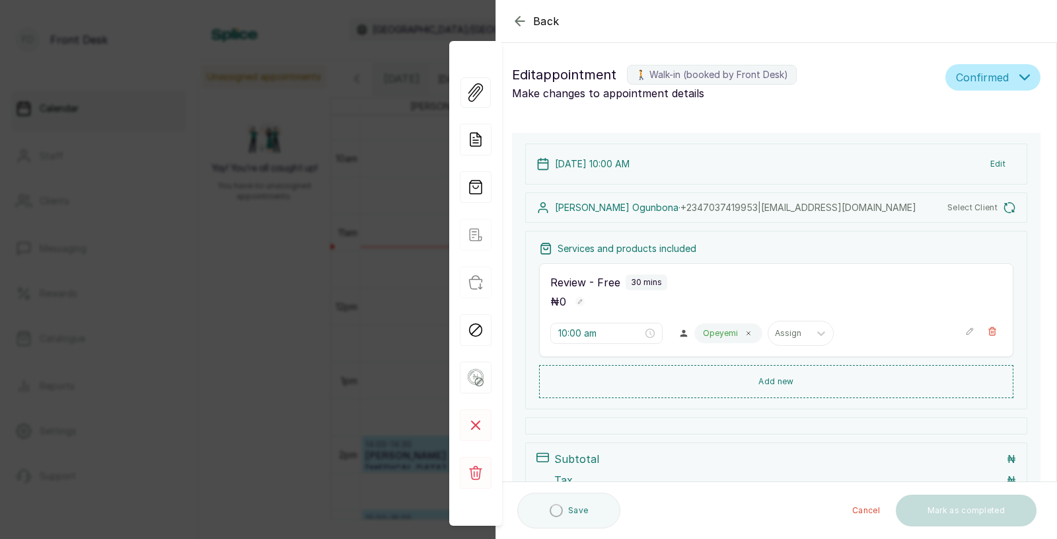
type input "10:00 am"
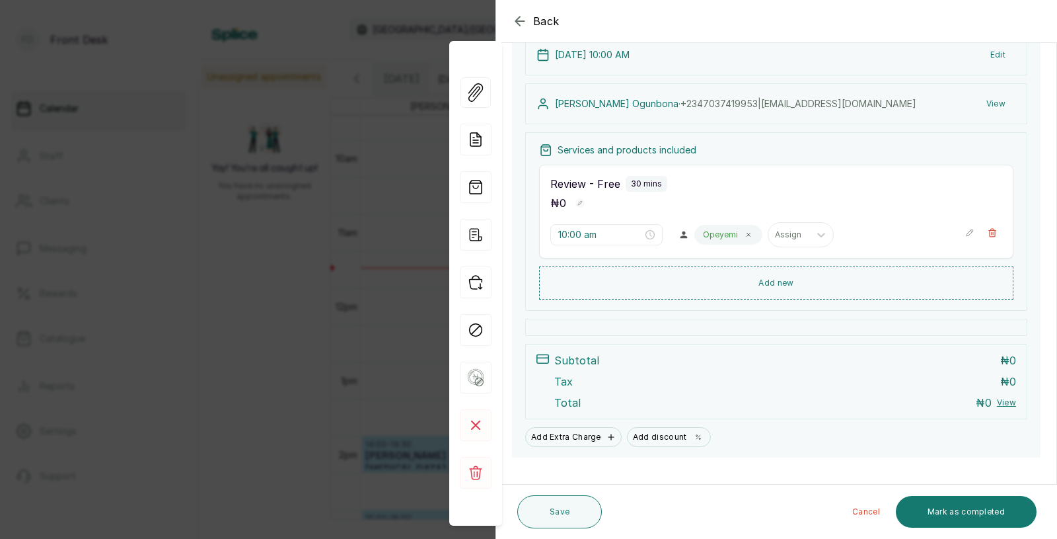
scroll to position [130, 0]
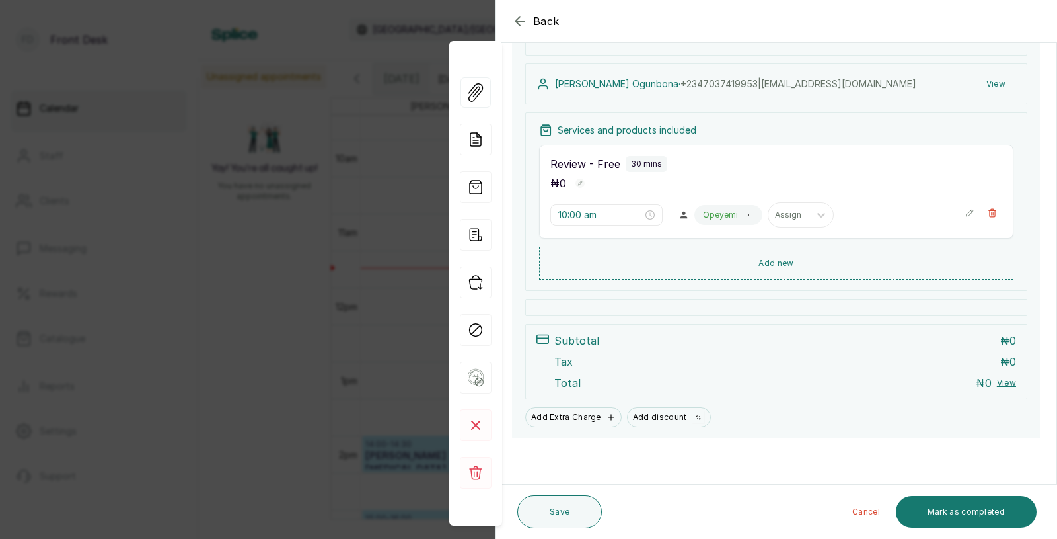
click at [297, 227] on div "Back Appointment Details Edit appointment 🚶 Walk-in (booked by Front Desk) Make…" at bounding box center [528, 269] width 1057 height 539
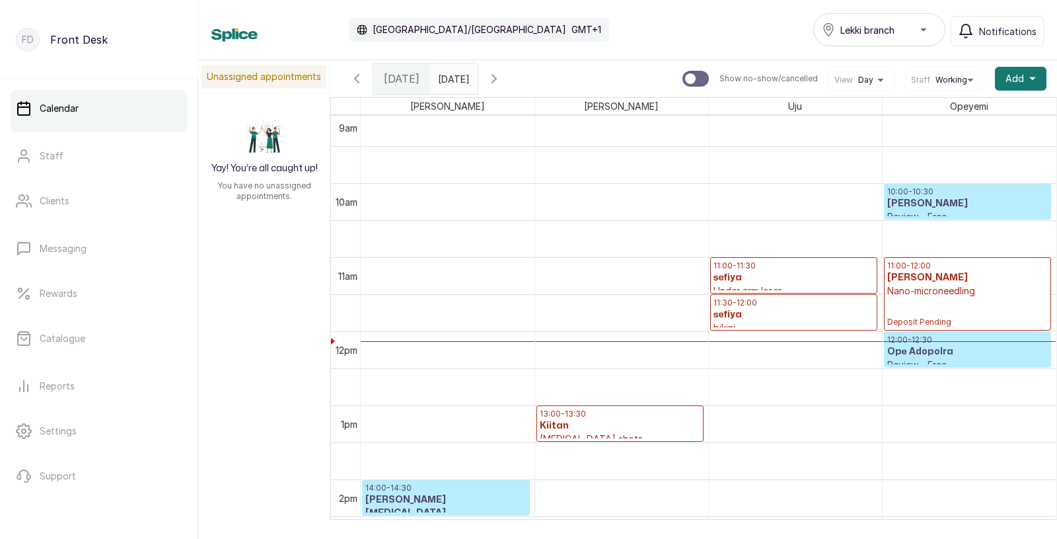
scroll to position [663, 0]
